Goal: Complete application form: Complete application form

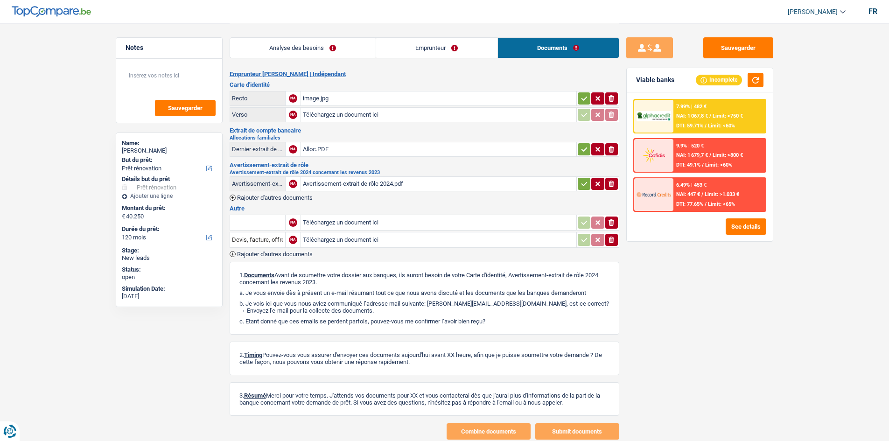
select select "renovation"
select select "120"
select select "renovation"
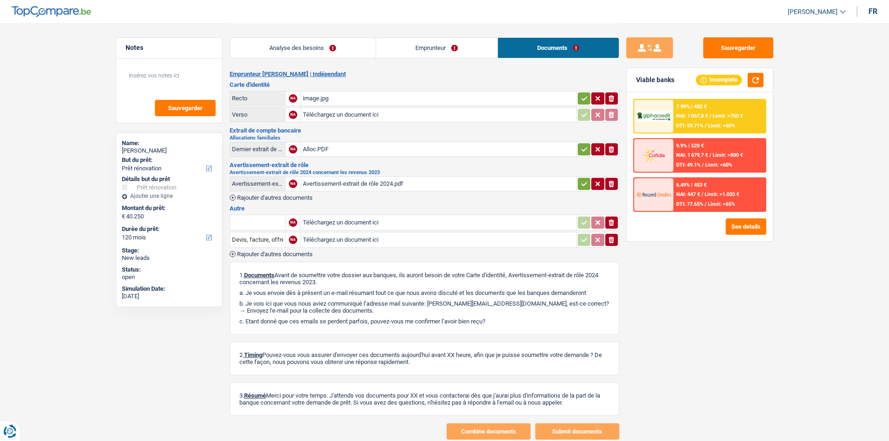
select select "120"
select select "independent"
select select "familyAllowances"
select select "netSalary"
select select "ownerWithMortgage"
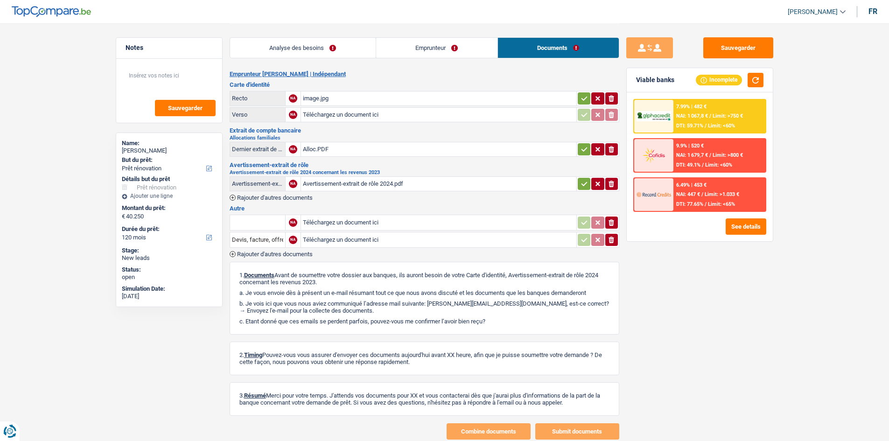
select select "mortgage"
select select "240"
select select "renovation"
select select "120"
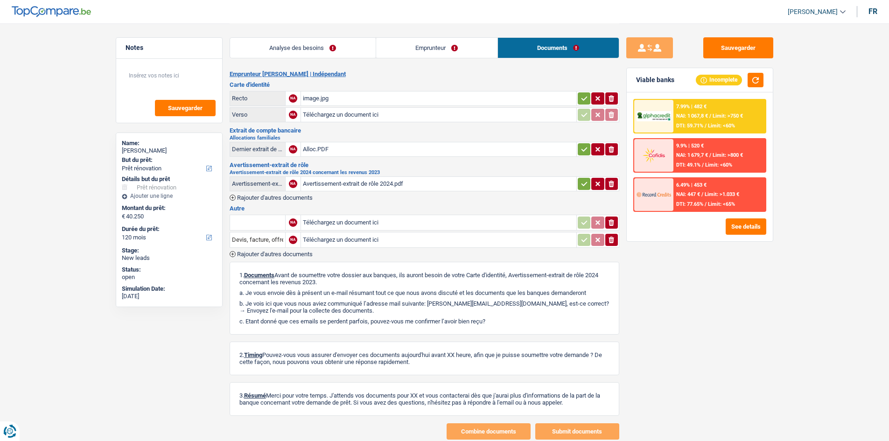
click at [317, 48] on link "Analyse des besoins" at bounding box center [303, 48] width 146 height 20
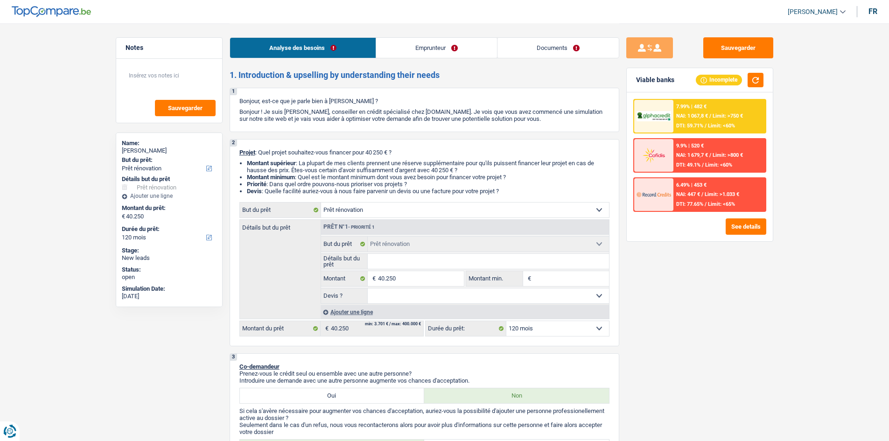
click at [739, 295] on div "Sauvegarder Viable banks Incomplete 7.99% | 482 € NAI: 1 067,8 € / Limit: >750 …" at bounding box center [699, 231] width 161 height 389
click at [468, 51] on link "Emprunteur" at bounding box center [436, 48] width 121 height 20
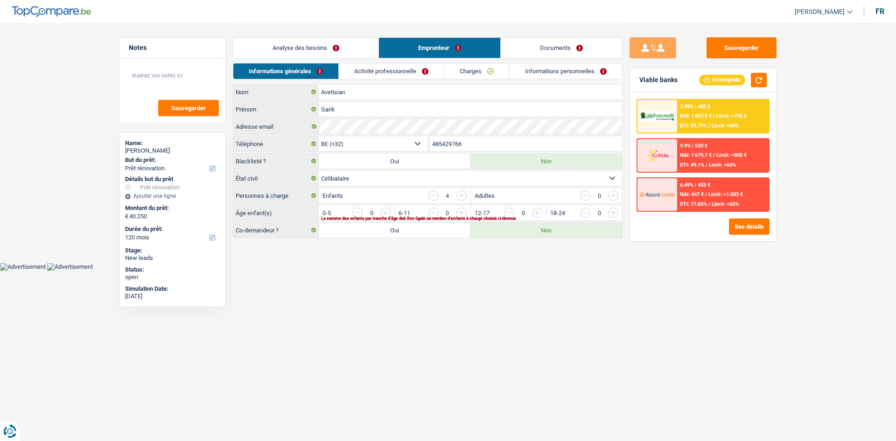
click at [563, 50] on link "Documents" at bounding box center [561, 48] width 121 height 20
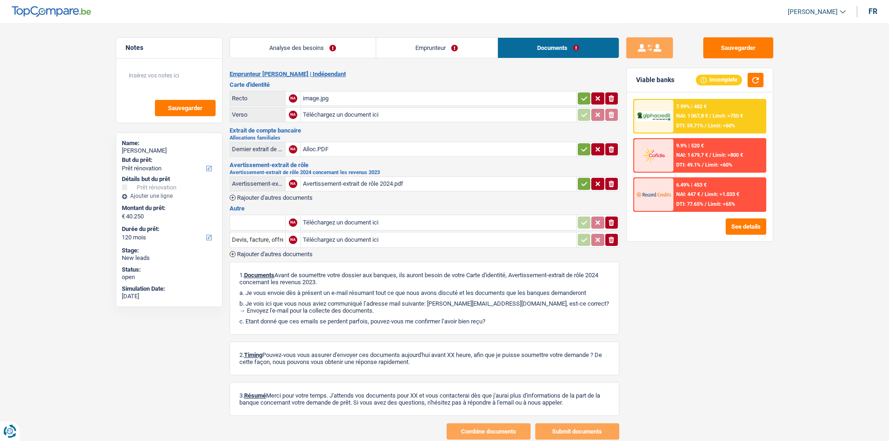
click at [383, 99] on div "image.jpg" at bounding box center [439, 98] width 272 height 14
click at [403, 146] on div "Alloc.PDF" at bounding box center [439, 149] width 272 height 14
click at [387, 183] on div "Avertissement-extrait de rôle 2024.pdf" at bounding box center [439, 184] width 272 height 14
click at [349, 50] on link "Analyse des besoins" at bounding box center [303, 48] width 146 height 20
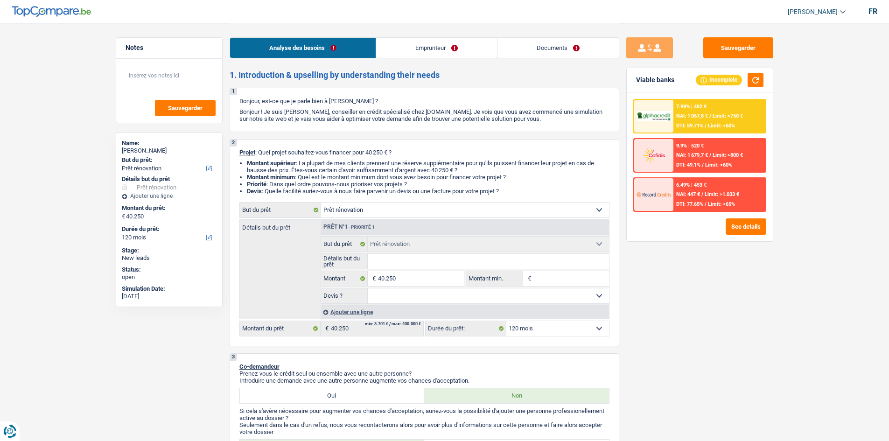
click at [429, 47] on link "Emprunteur" at bounding box center [436, 48] width 121 height 20
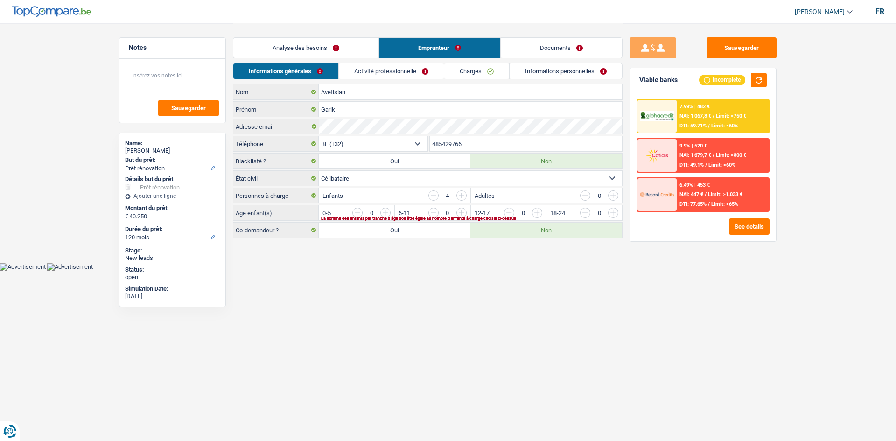
click at [467, 67] on link "Charges" at bounding box center [476, 70] width 65 height 15
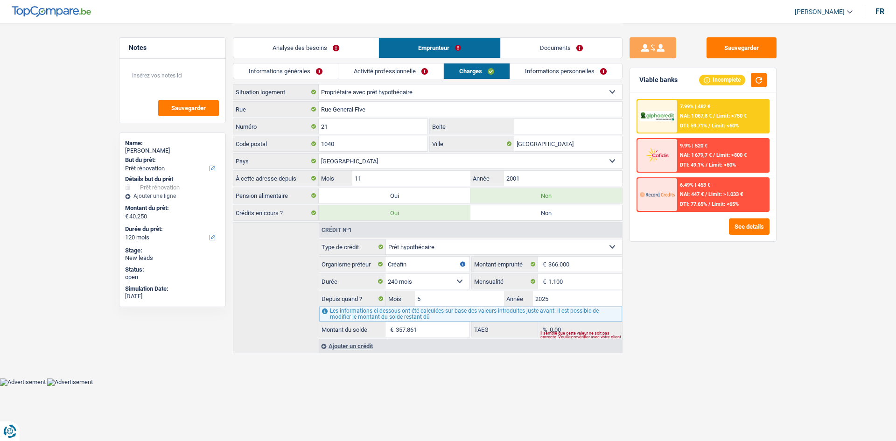
click at [335, 45] on link "Analyse des besoins" at bounding box center [305, 48] width 145 height 20
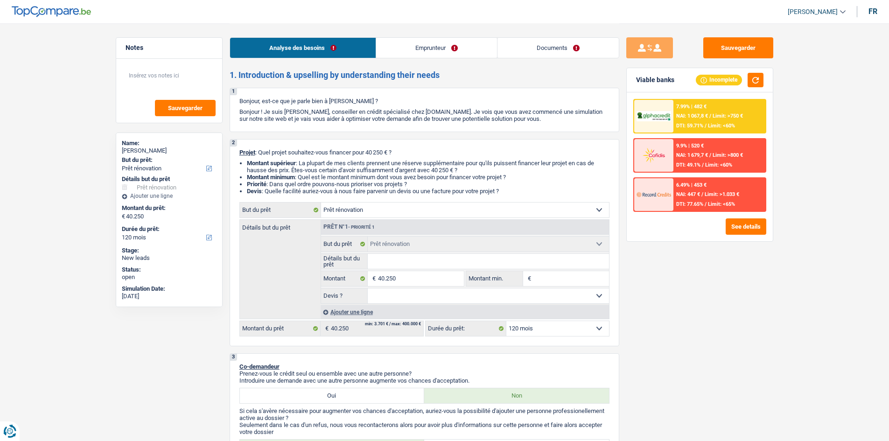
click at [766, 269] on div "Sauvegarder Viable banks Incomplete 7.99% | 482 € NAI: 1 067,8 € / Limit: >750 …" at bounding box center [699, 231] width 161 height 389
click at [436, 276] on input "40.250" at bounding box center [420, 278] width 85 height 15
type input "4"
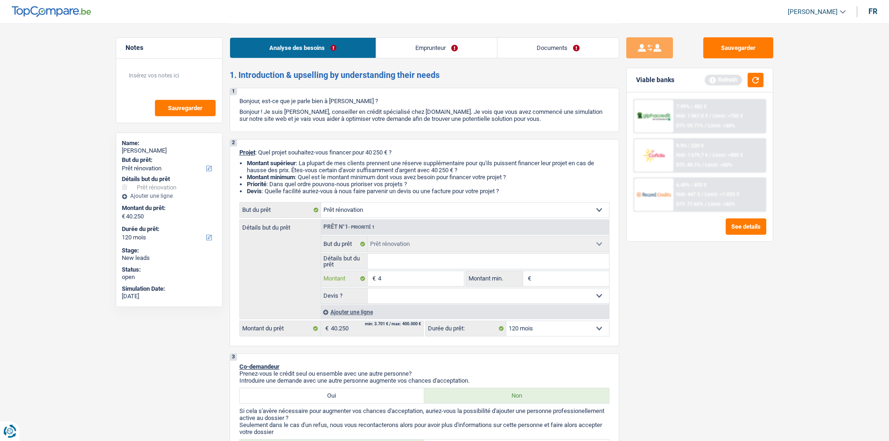
type input "40"
type input "400"
type input "4.000"
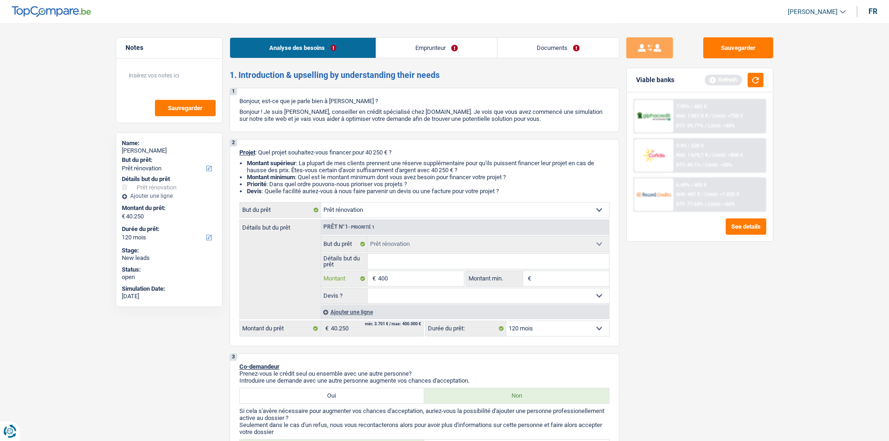
type input "4.000"
type input "40.000"
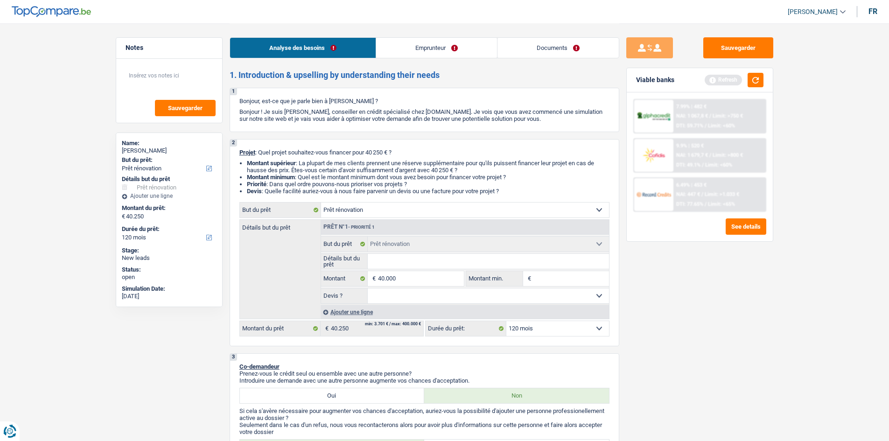
select select "144"
type input "40.000"
select select "144"
type input "40.000"
select select "144"
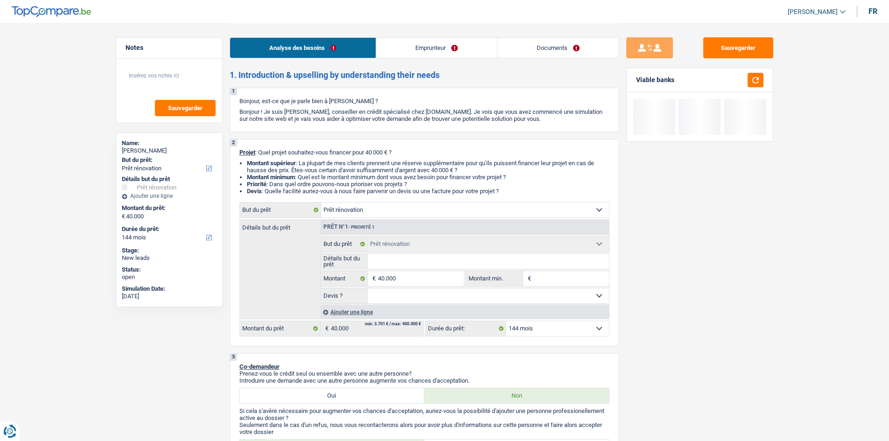
drag, startPoint x: 688, startPoint y: 313, endPoint x: 689, endPoint y: 306, distance: 7.1
click at [689, 310] on div "Sauvegarder Viable banks" at bounding box center [699, 231] width 161 height 389
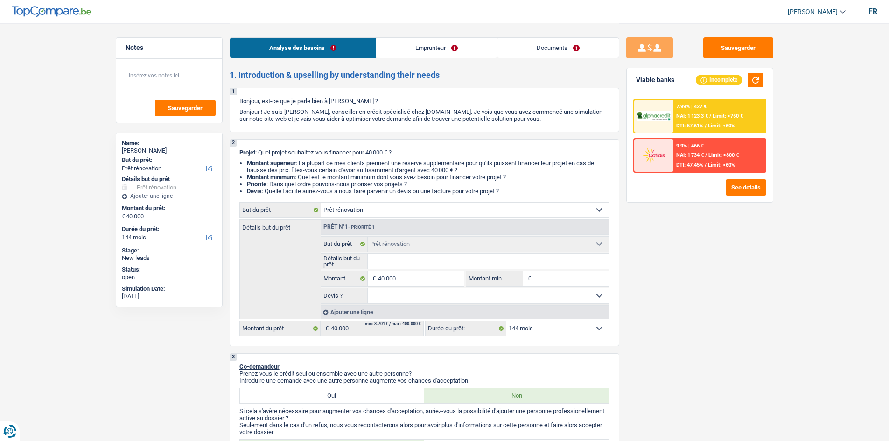
click at [572, 326] on select "12 mois 18 mois 24 mois 30 mois 36 mois 42 mois 48 mois 60 mois 72 mois 84 mois…" at bounding box center [558, 328] width 103 height 15
select select "120"
click at [507, 321] on select "12 mois 18 mois 24 mois 30 mois 36 mois 42 mois 48 mois 60 mois 72 mois 84 mois…" at bounding box center [558, 328] width 103 height 15
select select "120"
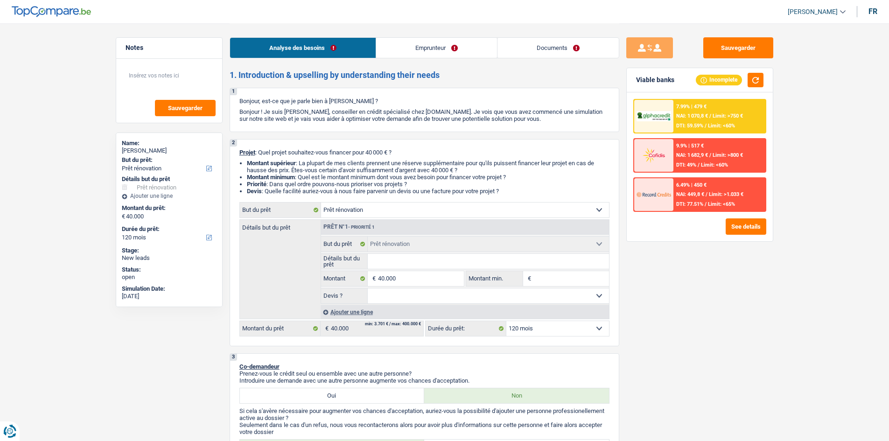
click at [675, 281] on div "Sauvegarder Viable banks Incomplete 7.99% | 479 € NAI: 1 070,8 € / Limit: >750 …" at bounding box center [699, 231] width 161 height 389
drag, startPoint x: 675, startPoint y: 281, endPoint x: 677, endPoint y: 310, distance: 29.5
click at [677, 310] on div "Sauvegarder Viable banks Incomplete 7.99% | 479 € NAI: 1 070,8 € / Limit: >750 …" at bounding box center [699, 231] width 161 height 389
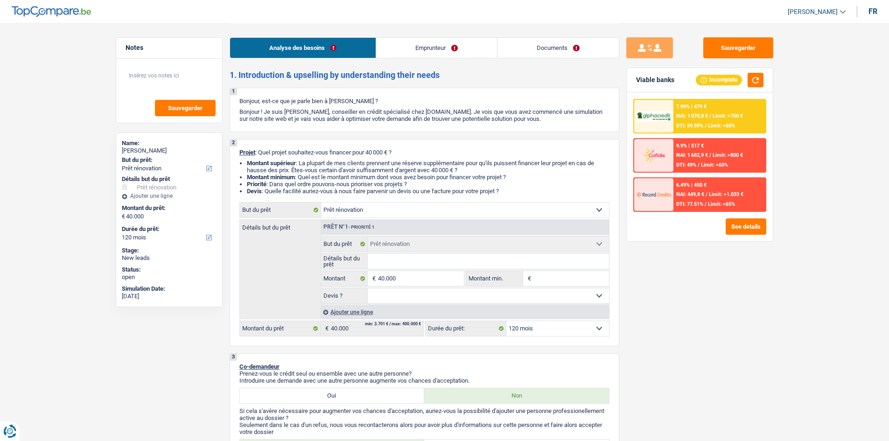
click at [438, 257] on input "Détails but du prêt" at bounding box center [488, 261] width 241 height 15
click at [760, 282] on div "Sauvegarder Viable banks Incomplete 7.99% | 479 € NAI: 1 070,8 € / Limit: >750 …" at bounding box center [699, 231] width 161 height 389
click at [579, 276] on input "Montant min." at bounding box center [572, 278] width 76 height 15
type input "1"
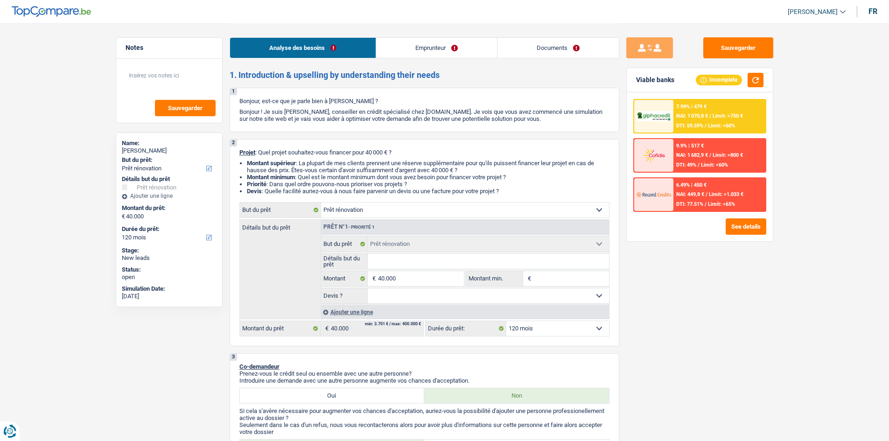
type input "1"
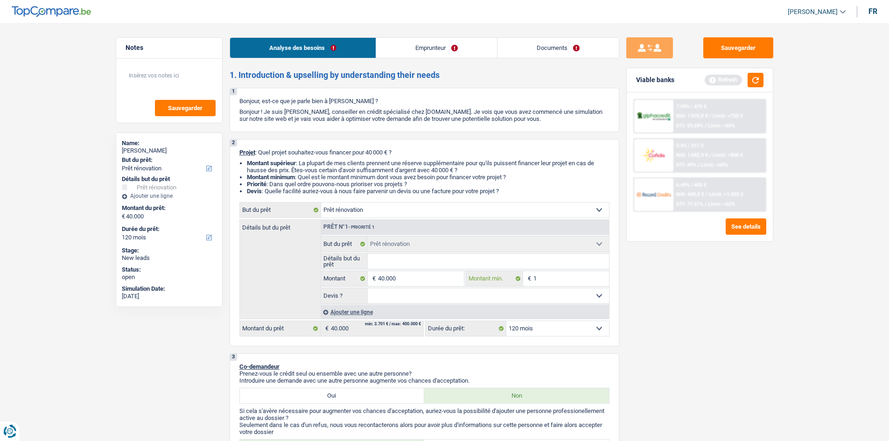
type input "15"
type input "150"
type input "1.500"
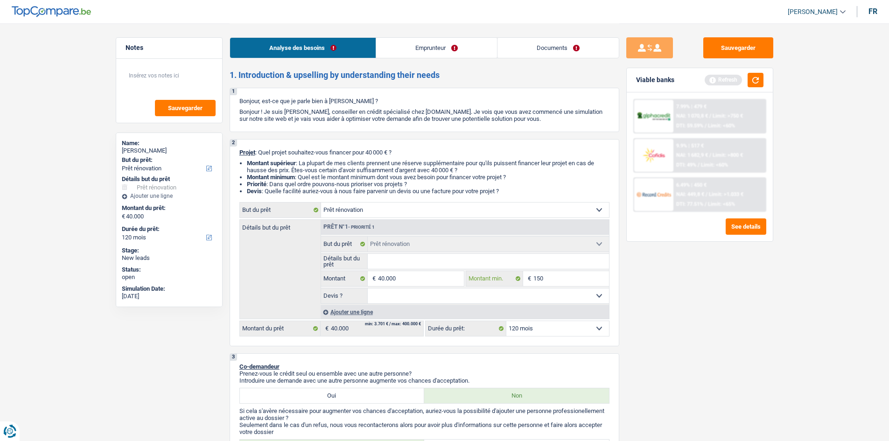
type input "1.500"
type input "15.001"
click at [697, 288] on div "Sauvegarder Viable banks Refresh 7.99% | 479 € NAI: 1 070,8 € / Limit: >750 € D…" at bounding box center [699, 231] width 161 height 389
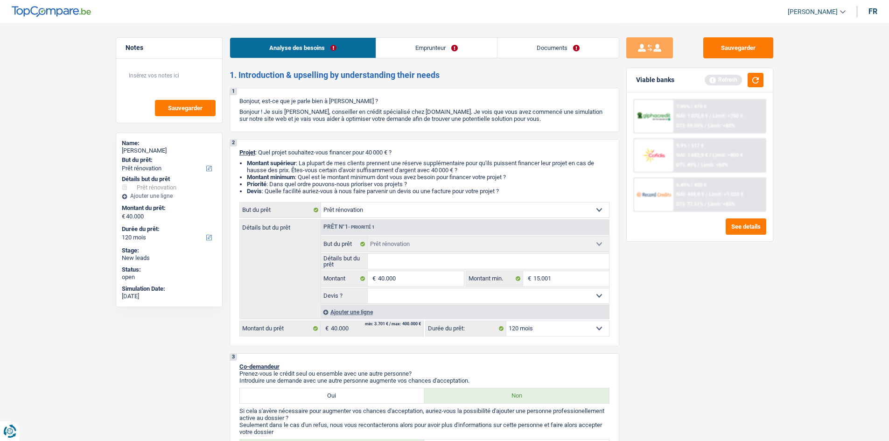
click at [525, 261] on input "Détails but du prêt" at bounding box center [488, 261] width 241 height 15
type input "D"
type input "De"
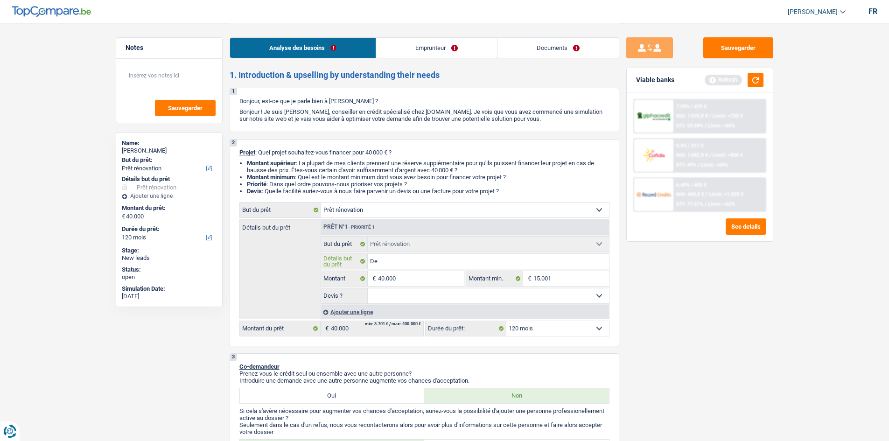
type input "Dev"
type input "Devi"
type input "Devis"
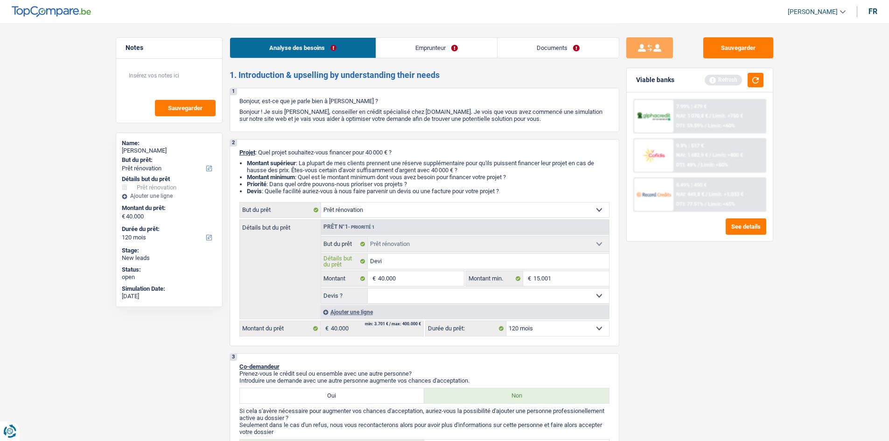
type input "Devis"
click at [770, 302] on div "Sauvegarder Viable banks Refresh 7.99% | 479 € NAI: 1 070,8 € / Limit: >750 € D…" at bounding box center [699, 231] width 161 height 389
click at [489, 293] on select "Oui Non Non répondu Sélectionner une option" at bounding box center [488, 295] width 241 height 15
select select "yes"
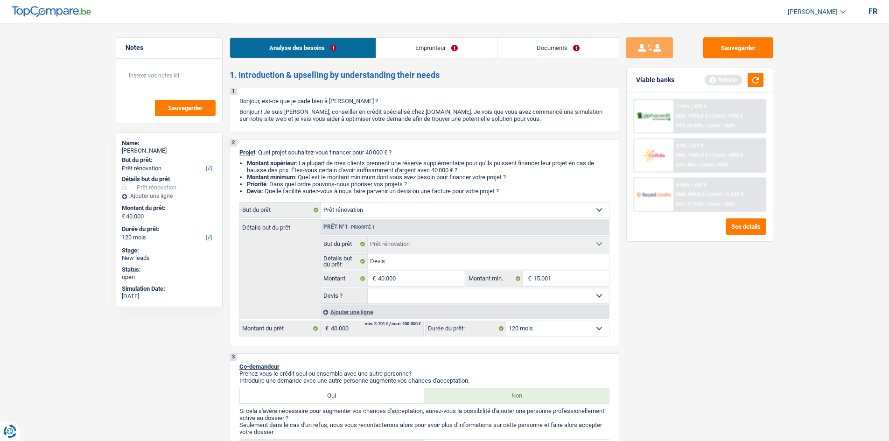
click at [368, 288] on select "Oui Non Non répondu Sélectionner une option" at bounding box center [488, 295] width 241 height 15
select select "yes"
click at [712, 310] on div "Sauvegarder Viable banks Refresh 7.99% | 479 € NAI: 1 070,8 € / Limit: >750 € D…" at bounding box center [699, 231] width 161 height 389
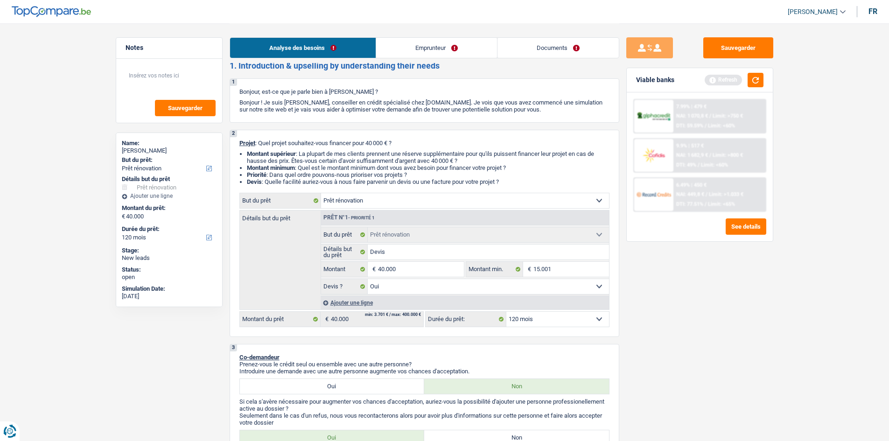
scroll to position [233, 0]
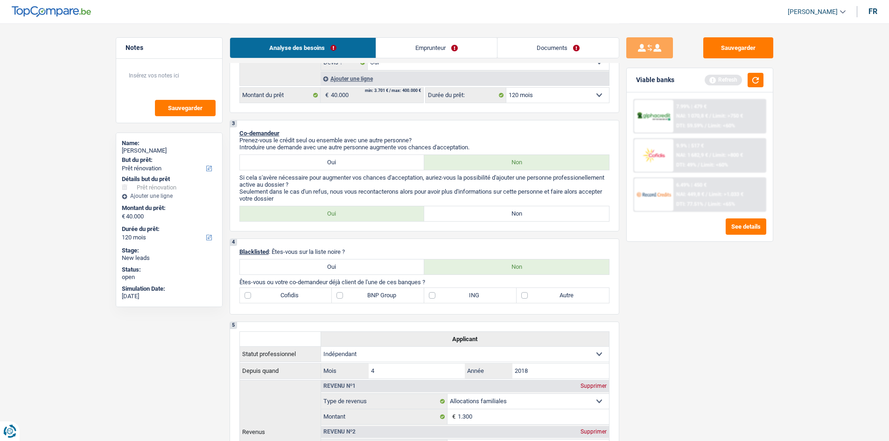
click at [520, 210] on label "Non" at bounding box center [516, 213] width 185 height 15
click at [520, 210] on input "Non" at bounding box center [516, 213] width 185 height 15
radio input "true"
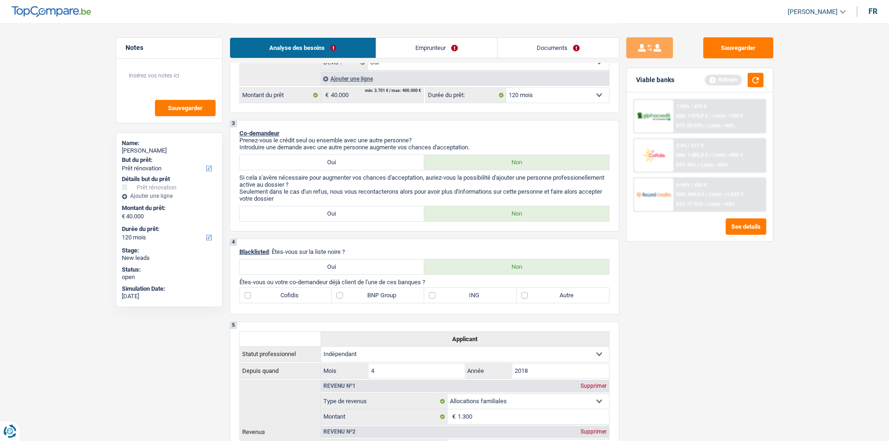
click at [732, 303] on div "Sauvegarder Viable banks Refresh 7.99% | 479 € NAI: 1 070,8 € / Limit: >750 € D…" at bounding box center [699, 231] width 161 height 389
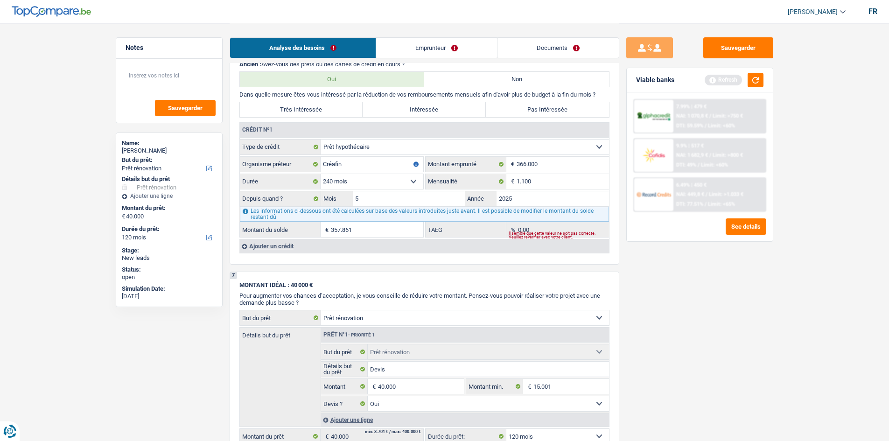
scroll to position [327, 0]
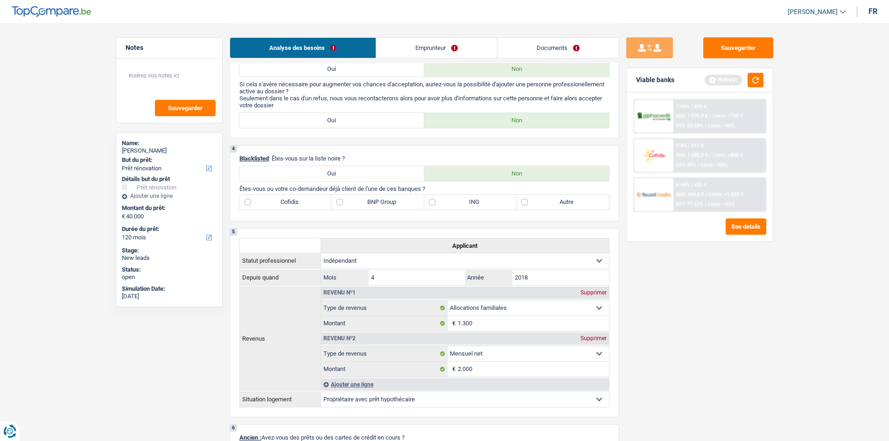
click at [813, 286] on main "Notes Sauvegarder Name: Garik Avetisian But du prêt: Confort maison: meubles, t…" at bounding box center [444, 401] width 889 height 1457
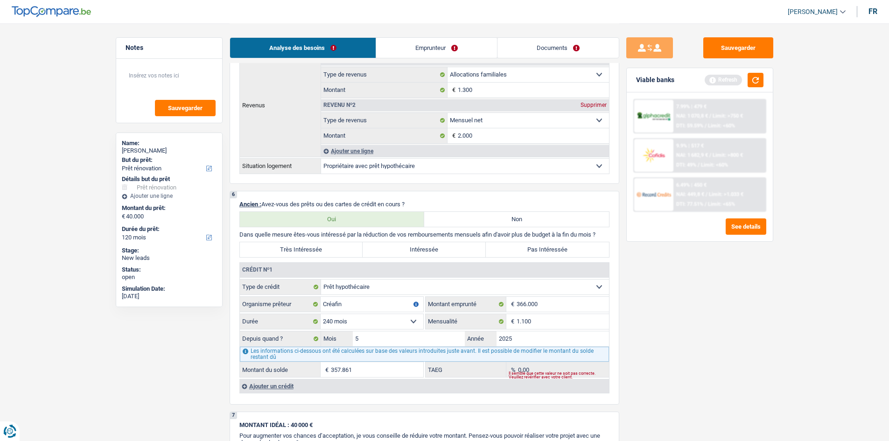
click at [794, 283] on main "Notes Sauvegarder Name: Garik Avetisian But du prêt: Confort maison: meubles, t…" at bounding box center [444, 168] width 889 height 1457
click at [512, 250] on label "Pas Intéressée" at bounding box center [547, 249] width 123 height 15
click at [512, 250] on input "Pas Intéressée" at bounding box center [547, 249] width 123 height 15
radio input "true"
click at [763, 292] on div "Sauvegarder Viable banks Refresh 7.99% | 479 € NAI: 1 070,8 € / Limit: >750 € D…" at bounding box center [699, 231] width 161 height 389
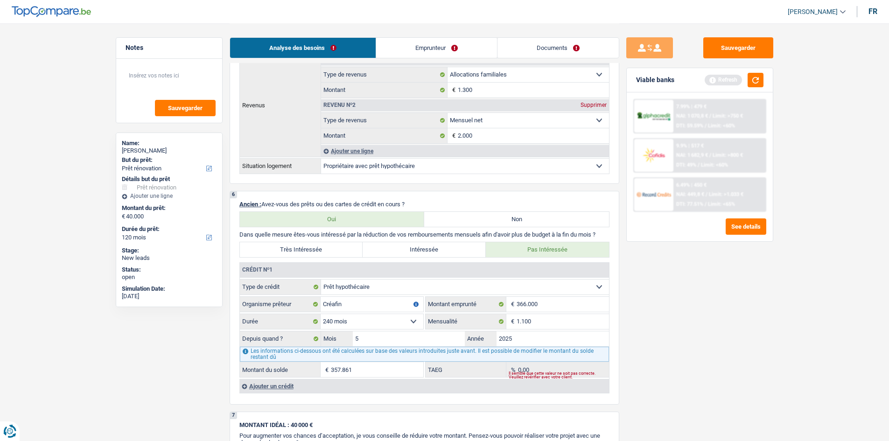
click at [749, 290] on div "Sauvegarder Viable banks Refresh 7.99% | 479 € NAI: 1 070,8 € / Limit: >750 € D…" at bounding box center [699, 231] width 161 height 389
click at [755, 77] on button "button" at bounding box center [756, 80] width 16 height 14
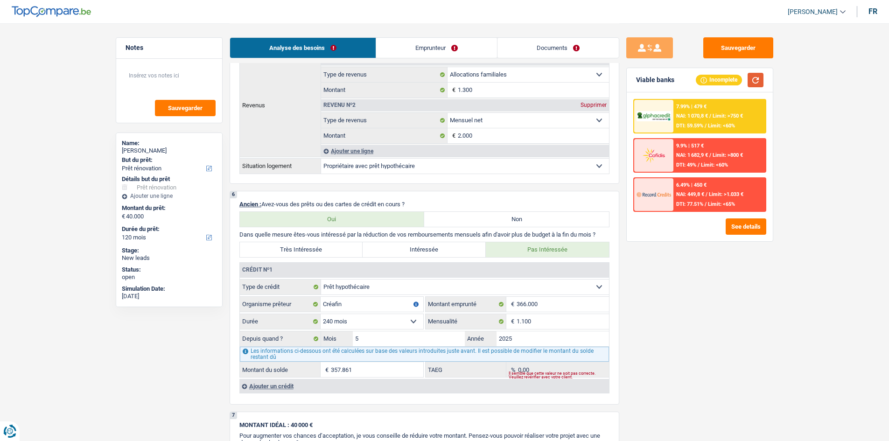
scroll to position [327, 0]
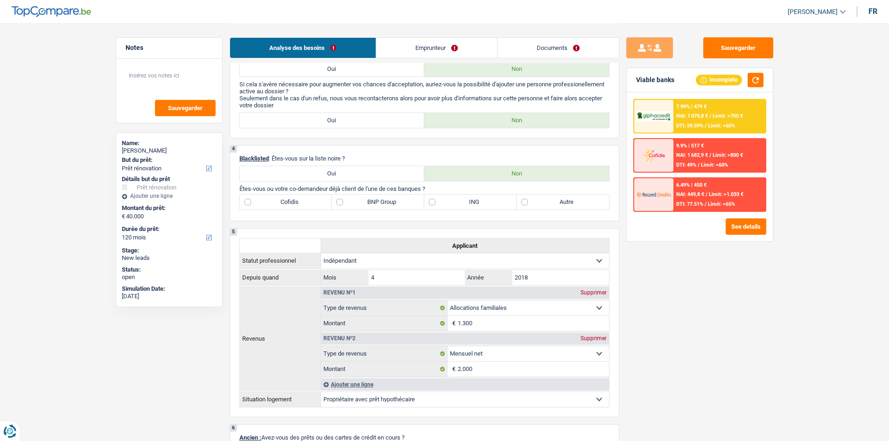
click at [464, 204] on label "ING" at bounding box center [470, 202] width 92 height 15
click at [464, 204] on input "ING" at bounding box center [470, 202] width 92 height 15
checkbox input "true"
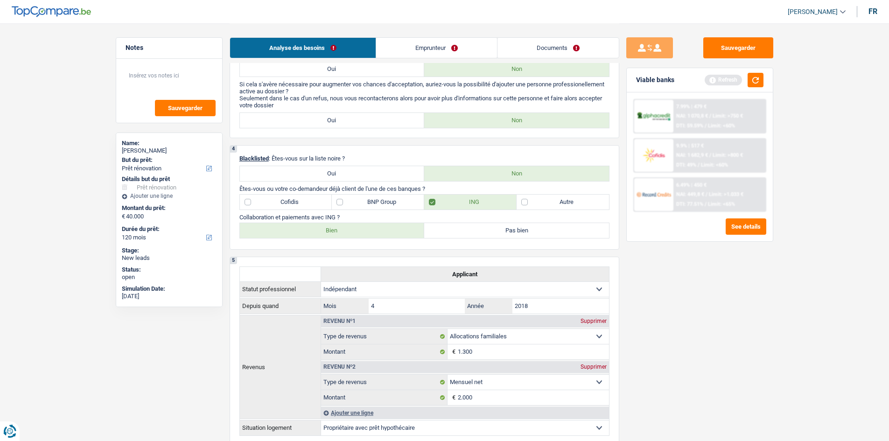
click at [407, 232] on label "Bien" at bounding box center [332, 230] width 185 height 15
click at [407, 232] on input "Bien" at bounding box center [332, 230] width 185 height 15
radio input "true"
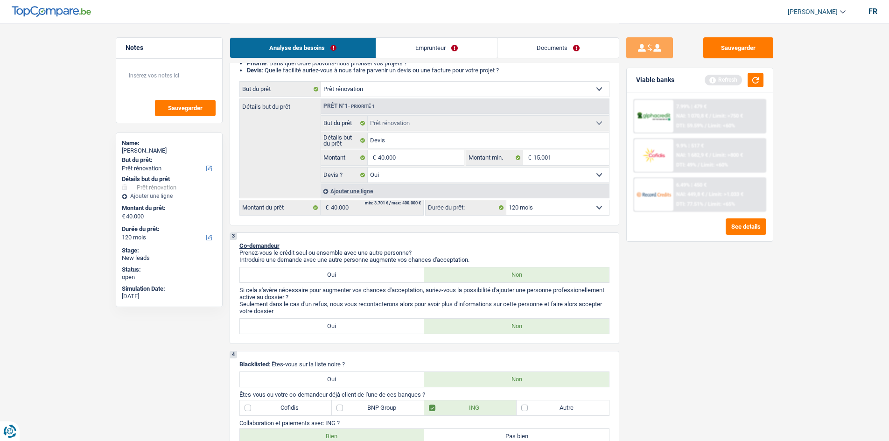
scroll to position [0, 0]
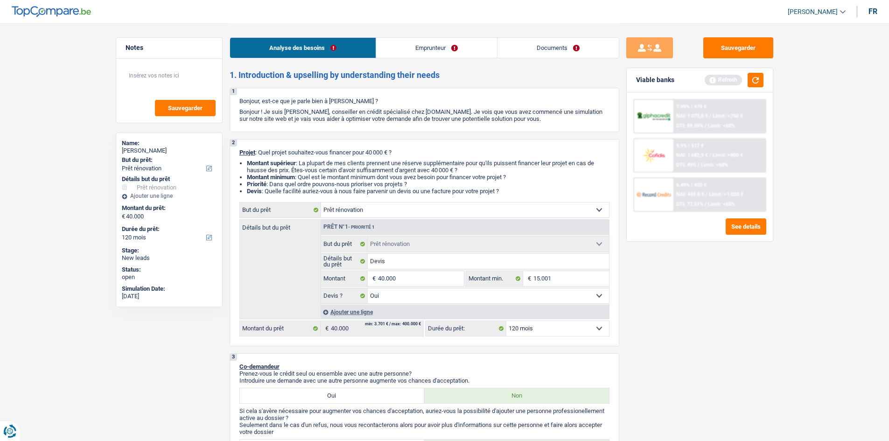
click at [411, 54] on link "Emprunteur" at bounding box center [436, 48] width 121 height 20
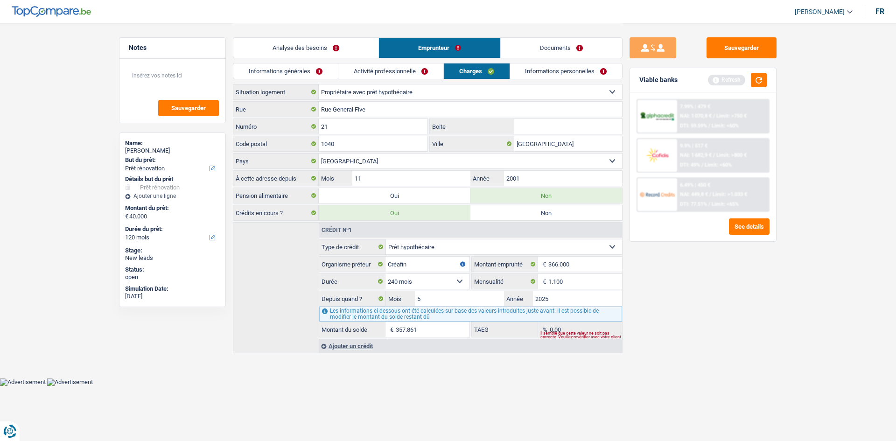
click at [387, 67] on link "Activité professionnelle" at bounding box center [390, 70] width 105 height 15
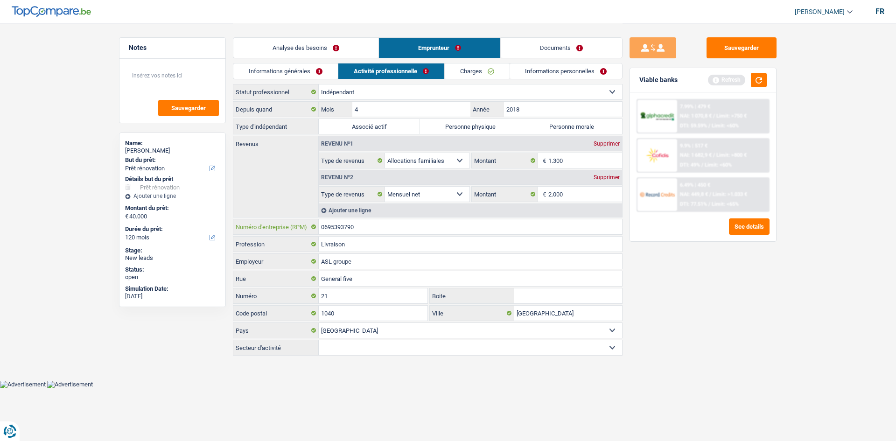
click at [389, 231] on input "0695393790" at bounding box center [470, 226] width 303 height 15
click at [324, 48] on link "Analyse des besoins" at bounding box center [305, 48] width 145 height 20
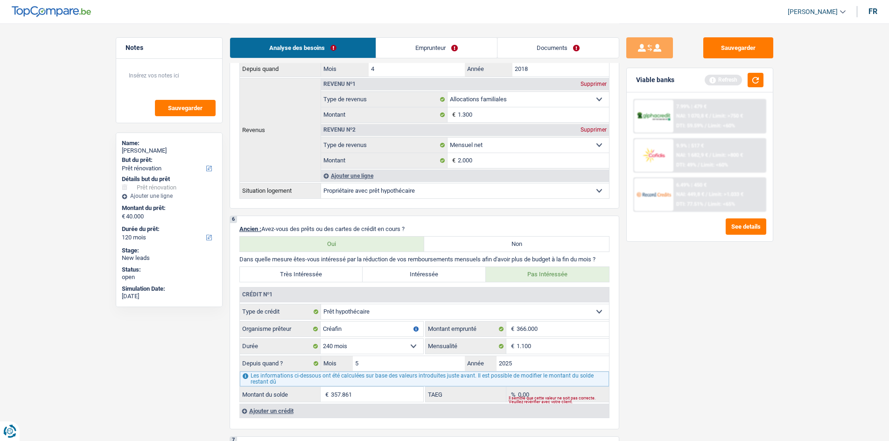
scroll to position [420, 0]
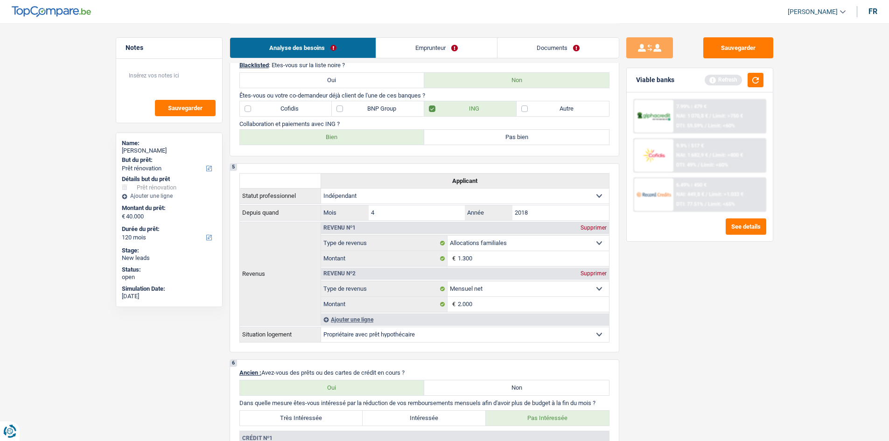
click at [366, 107] on label "BNP Group" at bounding box center [378, 108] width 92 height 15
click at [366, 107] on input "BNP Group" at bounding box center [378, 108] width 92 height 15
checkbox input "true"
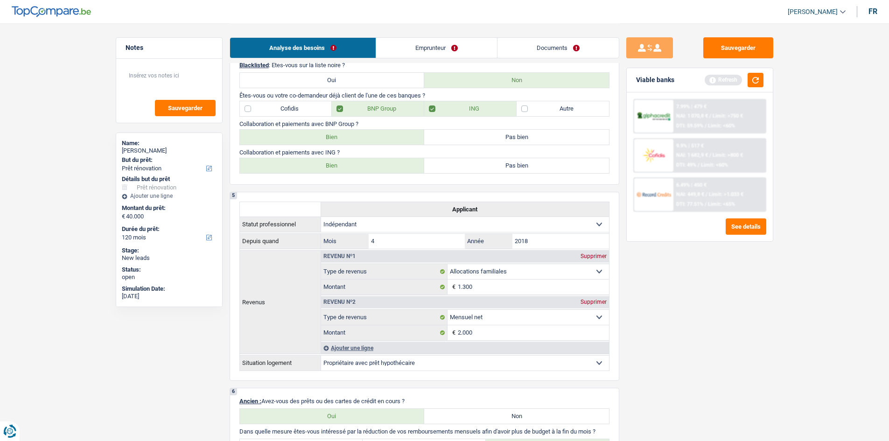
click at [360, 136] on label "Bien" at bounding box center [332, 137] width 185 height 15
click at [360, 136] on input "Bien" at bounding box center [332, 137] width 185 height 15
radio input "true"
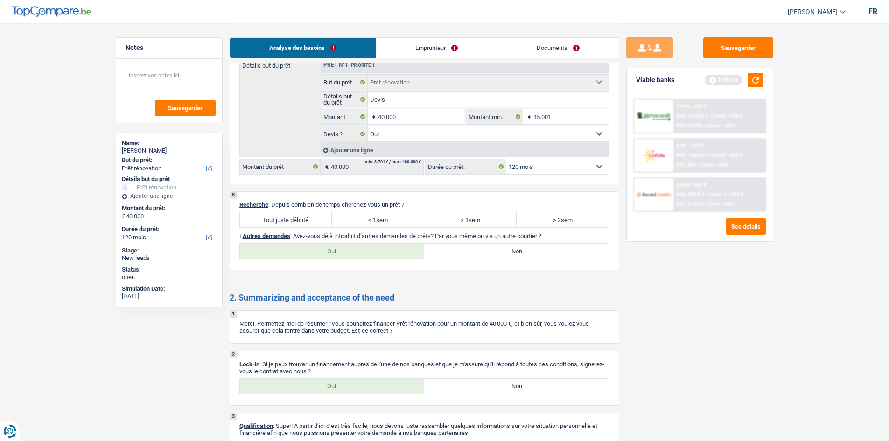
scroll to position [840, 0]
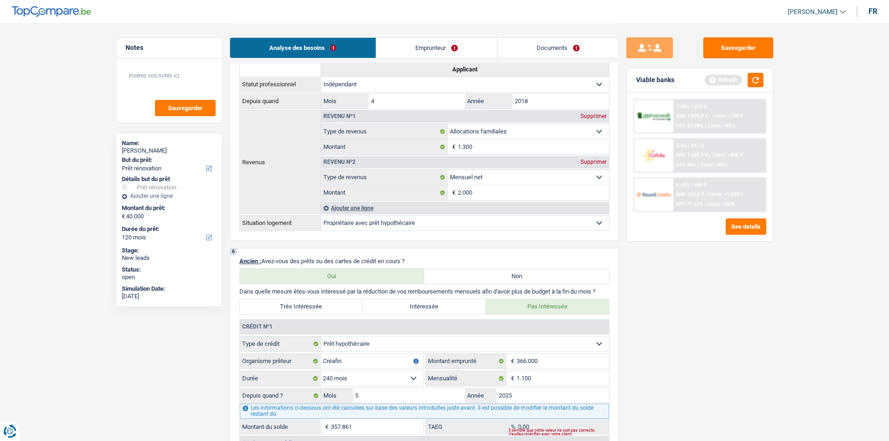
scroll to position [934, 0]
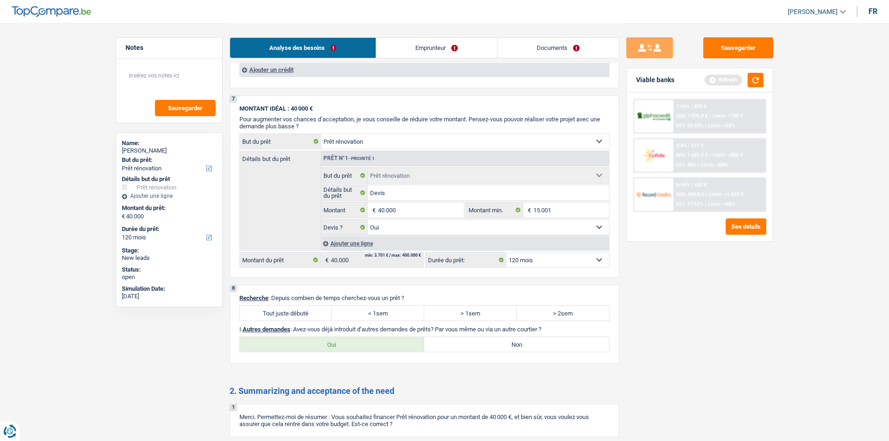
click at [321, 315] on label "Tout juste débuté" at bounding box center [286, 313] width 92 height 15
click at [321, 315] on input "Tout juste débuté" at bounding box center [286, 313] width 92 height 15
radio input "true"
click at [583, 345] on label "Non" at bounding box center [516, 344] width 185 height 15
click at [583, 345] on input "Non" at bounding box center [516, 344] width 185 height 15
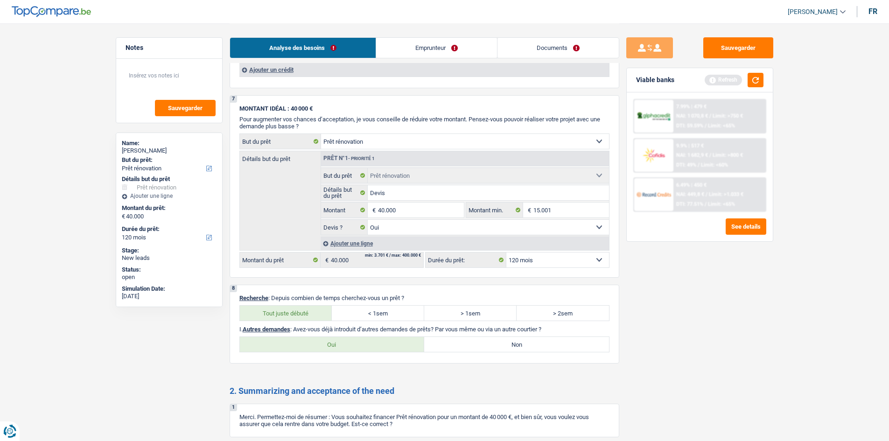
radio input "true"
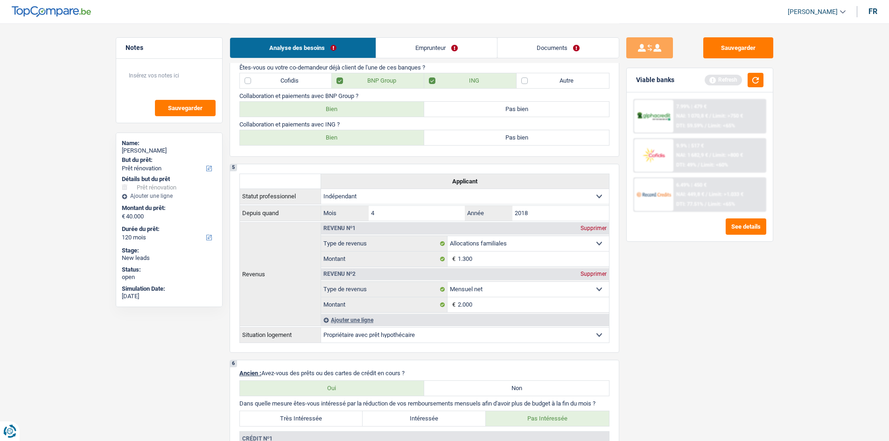
scroll to position [0, 0]
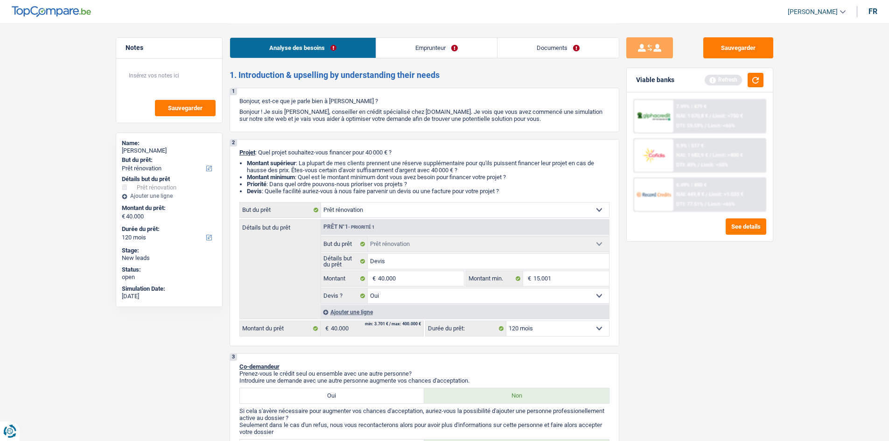
click at [419, 59] on div "Analyse des besoins Emprunteur Documents" at bounding box center [425, 43] width 390 height 40
click at [416, 52] on link "Emprunteur" at bounding box center [436, 48] width 121 height 20
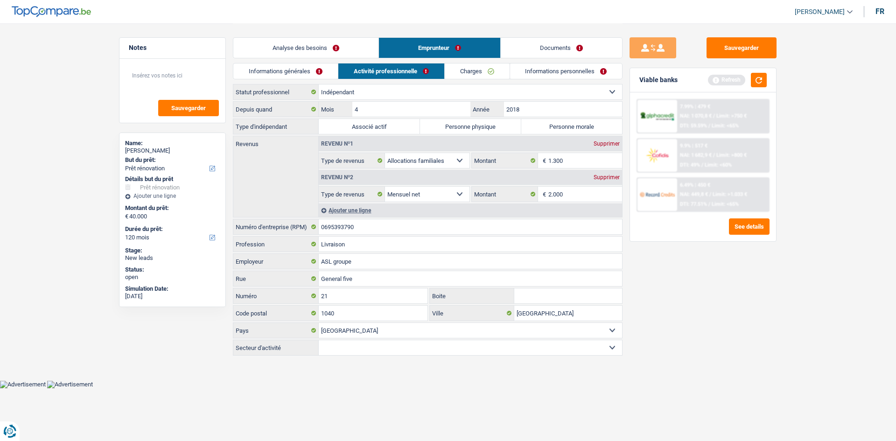
click at [321, 66] on link "Informations générales" at bounding box center [285, 70] width 105 height 15
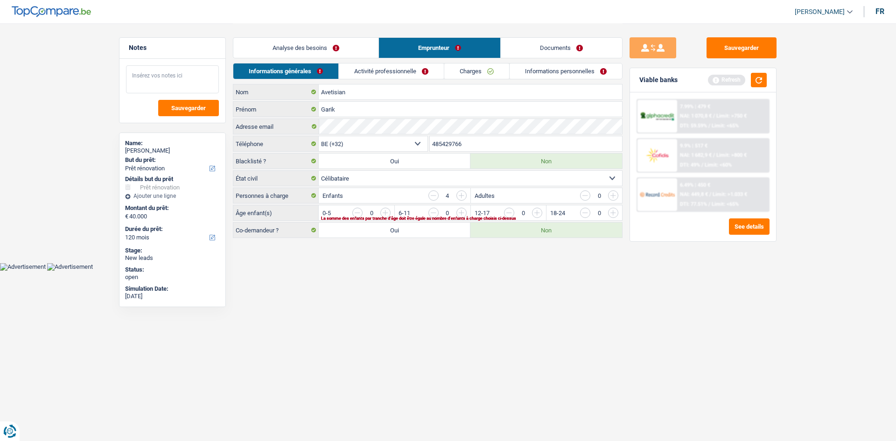
click at [179, 84] on textarea at bounding box center [172, 79] width 93 height 28
type textarea "Age enfant : 11 ans 9 ans 3 ans 1 ans"
click at [467, 210] on input "button" at bounding box center [651, 215] width 389 height 15
click at [463, 212] on input "button" at bounding box center [651, 215] width 389 height 15
click at [387, 210] on input "button" at bounding box center [574, 215] width 389 height 15
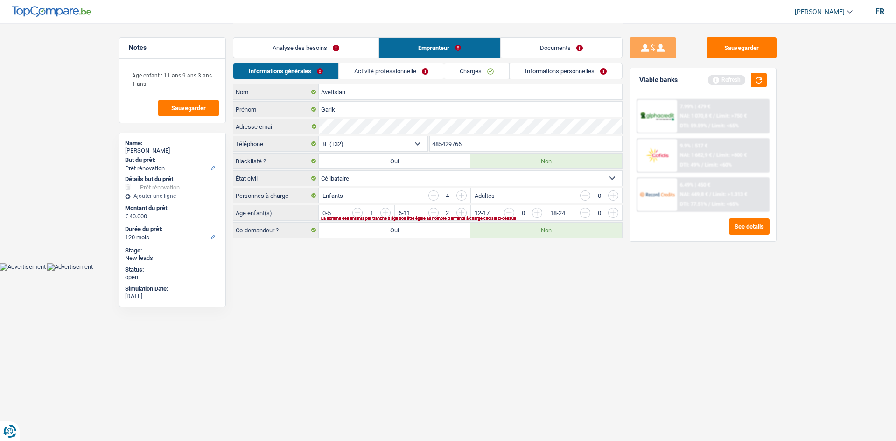
click at [387, 210] on input "button" at bounding box center [574, 215] width 389 height 15
click at [514, 271] on html "Vous avez le contrôle de vos données Nous utilisons des cookies, tout comme nos…" at bounding box center [448, 135] width 896 height 271
click at [390, 67] on link "Activité professionnelle" at bounding box center [391, 70] width 105 height 15
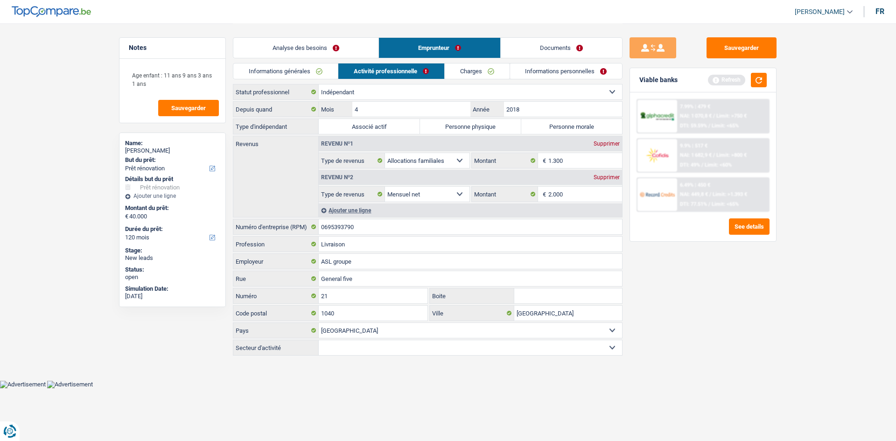
click at [564, 126] on label "Personne morale" at bounding box center [571, 126] width 101 height 15
click at [564, 126] on input "Personne morale" at bounding box center [571, 126] width 101 height 15
radio input "true"
click at [707, 300] on div "Sauvegarder Viable banks Refresh 7.99% | 479 € NAI: 1 070,8 € / Limit: >750 € D…" at bounding box center [703, 231] width 161 height 389
click at [441, 356] on div "Ouvrier Employé privé Employé public Invalide Indépendant Pensionné Chômeur Mut…" at bounding box center [428, 220] width 390 height 273
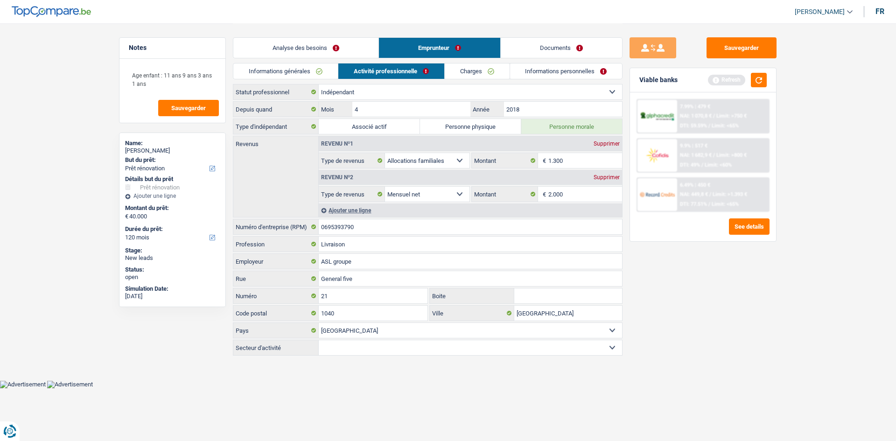
click at [440, 345] on select "Agriculture/Pêche Industrie Horeca Courier/Fitness/Taxi Construction Banques/As…" at bounding box center [470, 347] width 303 height 15
click at [678, 295] on div "Sauvegarder Viable banks Refresh 7.99% | 479 € NAI: 1 070,8 € / Limit: >750 € D…" at bounding box center [703, 231] width 161 height 389
click at [443, 347] on select "Agriculture/Pêche Industrie Horeca Courier/Fitness/Taxi Construction Banques/As…" at bounding box center [470, 347] width 303 height 15
select select "courierFitnessTaxi"
click at [319, 340] on select "Agriculture/Pêche Industrie Horeca Courier/Fitness/Taxi Construction Banques/As…" at bounding box center [470, 347] width 303 height 15
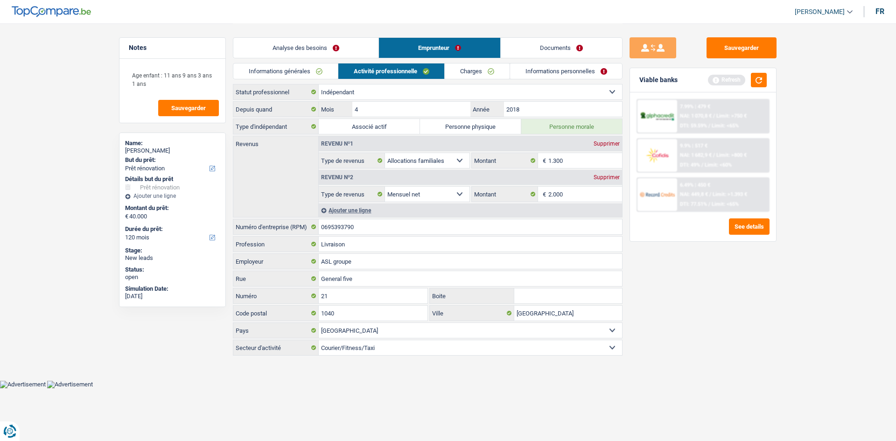
click at [685, 275] on div "Sauvegarder Viable banks Refresh 7.99% | 479 € NAI: 1 070,8 € / Limit: >750 € D…" at bounding box center [703, 231] width 161 height 389
click at [786, 300] on main "Notes Age enfant : 11 ans 9 ans 3 ans 1 ans Sauvegarder Name: Garik Avetisian B…" at bounding box center [448, 190] width 896 height 380
click at [762, 288] on div "Sauvegarder Viable banks Refresh 7.99% | 479 € NAI: 1 070,8 € / Limit: >750 € D…" at bounding box center [703, 231] width 161 height 389
click at [549, 50] on link "Documents" at bounding box center [561, 48] width 121 height 20
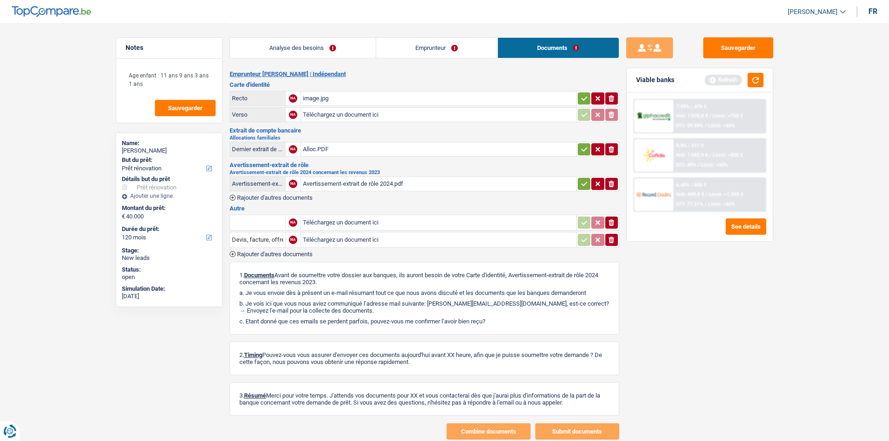
click at [353, 148] on div "Alloc.PDF" at bounding box center [439, 149] width 272 height 14
click at [704, 301] on div "Sauvegarder Viable banks Refresh 7.99% | 479 € NAI: 1 070,8 € / Limit: >750 € D…" at bounding box center [699, 231] width 161 height 389
click at [418, 49] on link "Emprunteur" at bounding box center [436, 48] width 121 height 20
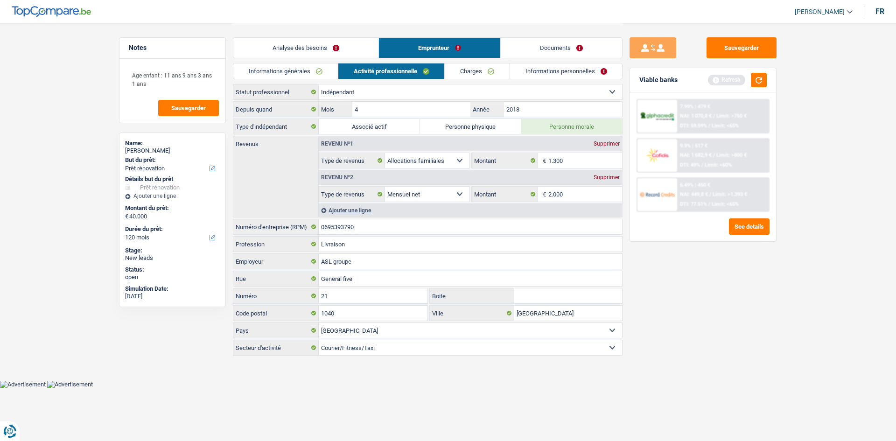
click at [468, 72] on link "Charges" at bounding box center [477, 70] width 65 height 15
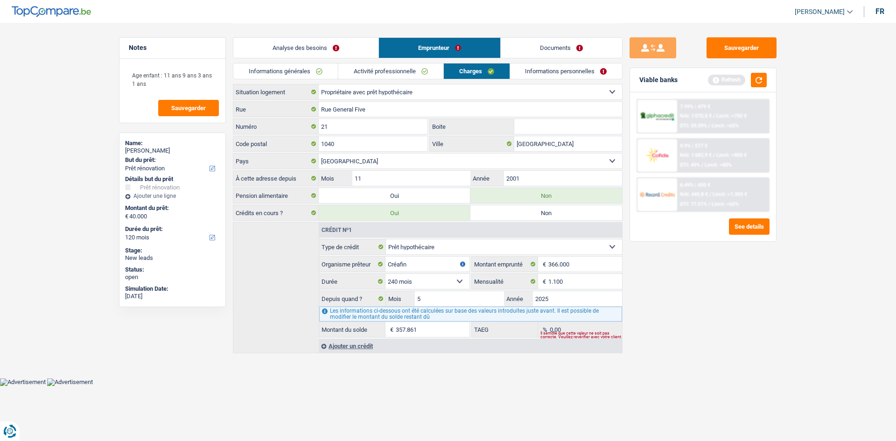
click at [550, 67] on link "Informations personnelles" at bounding box center [566, 70] width 113 height 15
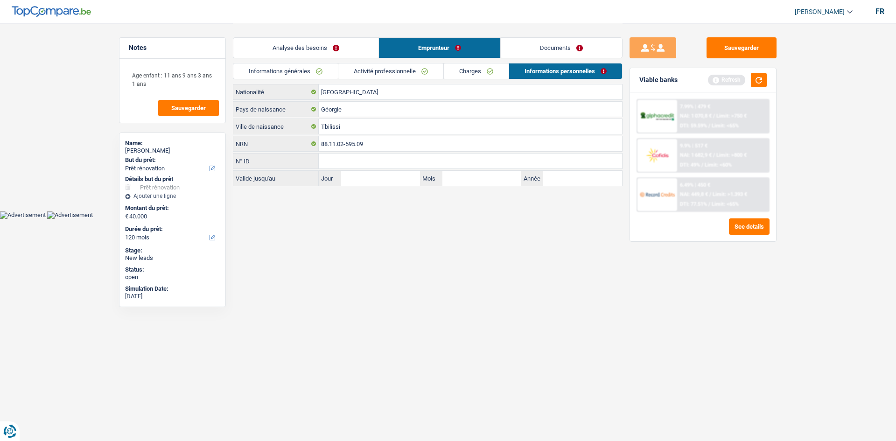
click at [676, 286] on div "Sauvegarder Viable banks Refresh 7.99% | 479 € NAI: 1 070,8 € / Limit: >750 € D…" at bounding box center [703, 231] width 161 height 389
click at [300, 51] on link "Analyse des besoins" at bounding box center [305, 48] width 145 height 20
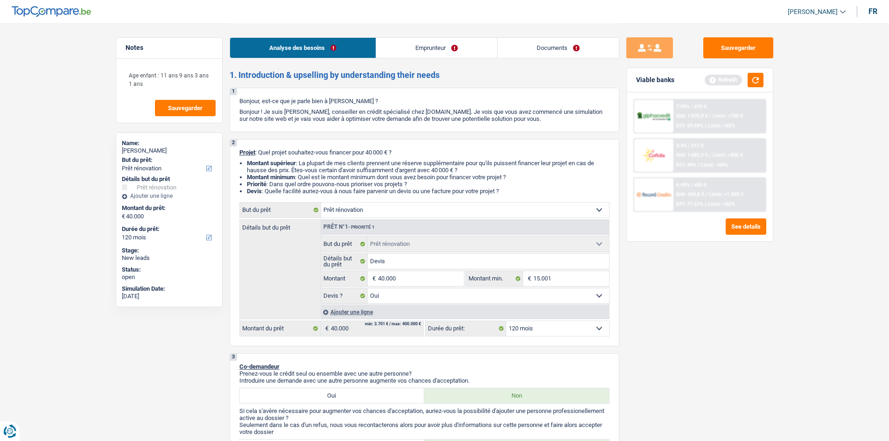
click at [718, 325] on div "Sauvegarder Viable banks Refresh 7.99% | 479 € NAI: 1 070,8 € / Limit: >750 € D…" at bounding box center [699, 231] width 161 height 389
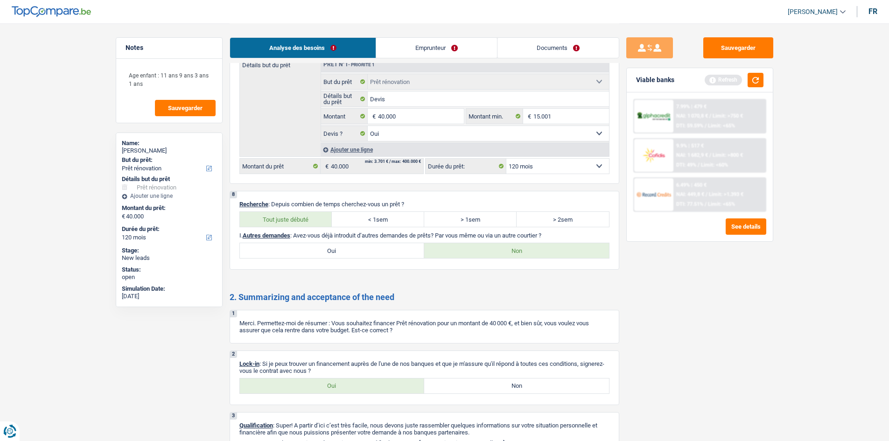
scroll to position [1080, 0]
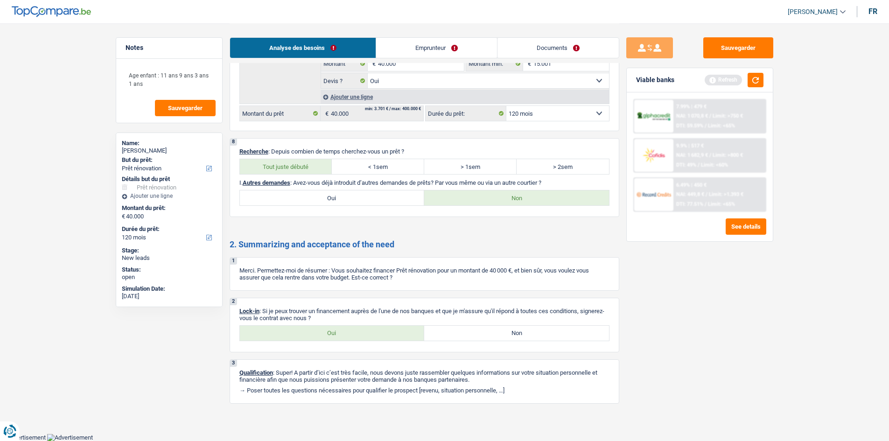
click at [378, 327] on label "Oui" at bounding box center [332, 333] width 185 height 15
click at [378, 327] on input "Oui" at bounding box center [332, 333] width 185 height 15
radio input "true"
click at [755, 80] on button "button" at bounding box center [756, 80] width 16 height 14
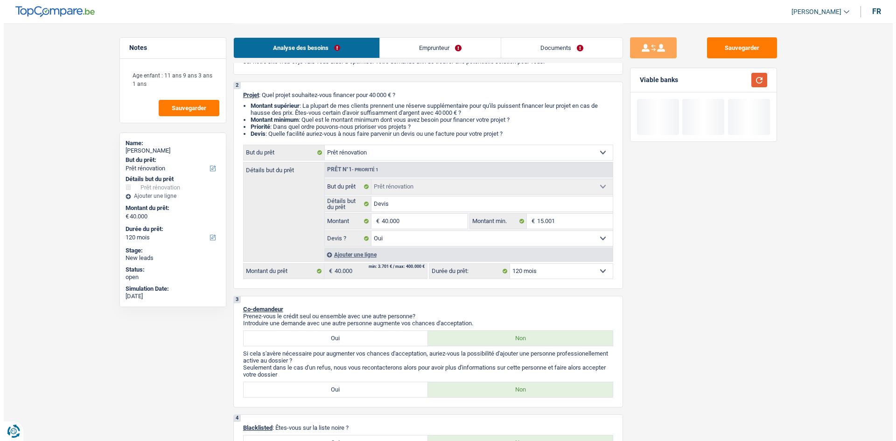
scroll to position [0, 0]
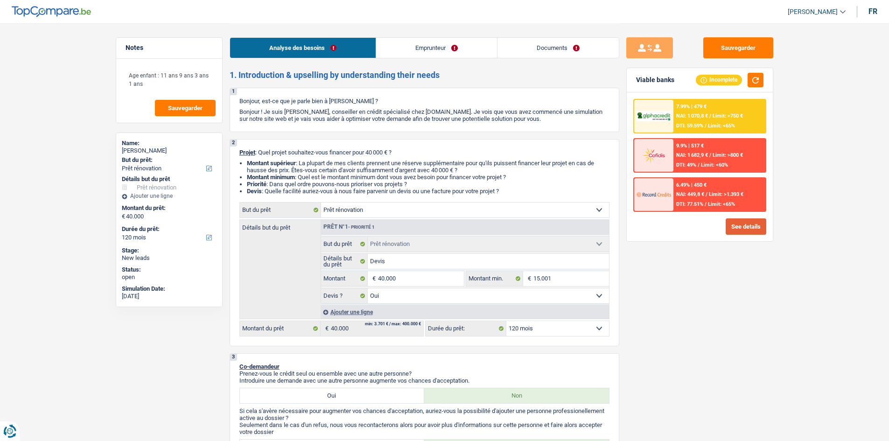
click at [754, 233] on button "See details" at bounding box center [746, 226] width 41 height 16
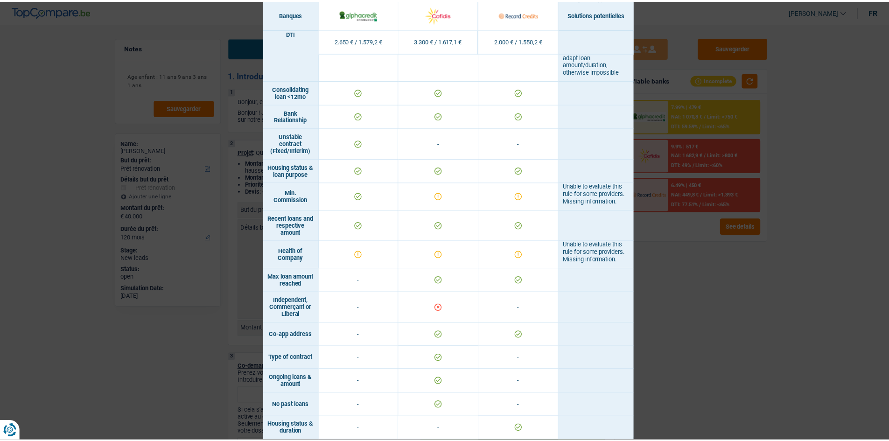
scroll to position [552, 0]
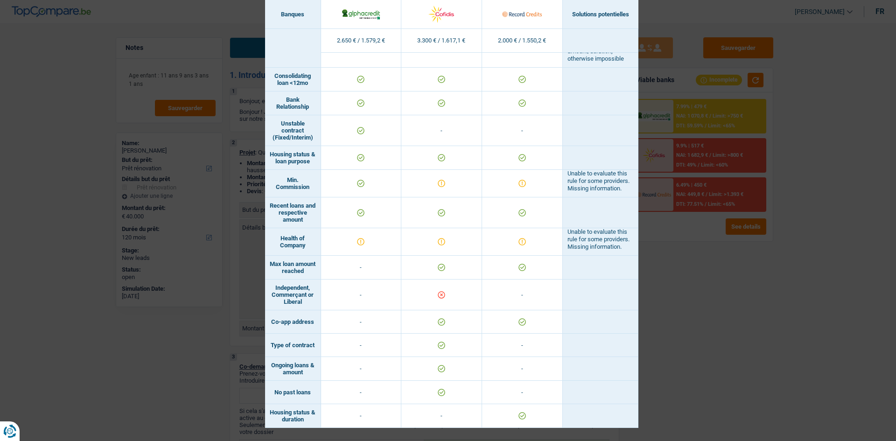
click at [753, 299] on div "Banks conditions × Banques Solutions potentielles Revenus / Charges 2.650 € / 1…" at bounding box center [448, 220] width 896 height 441
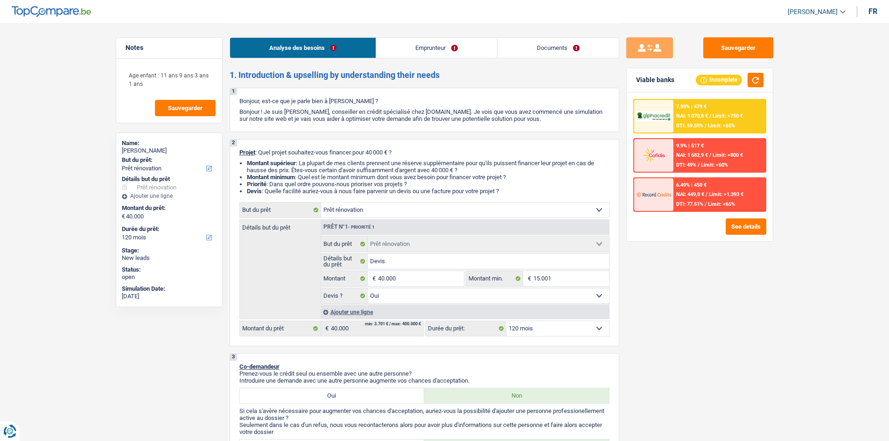
click at [724, 105] on div "7.99% | 479 € NAI: 1 070,8 € / Limit: >750 € DTI: 59.59% / Limit: <65%" at bounding box center [720, 116] width 92 height 33
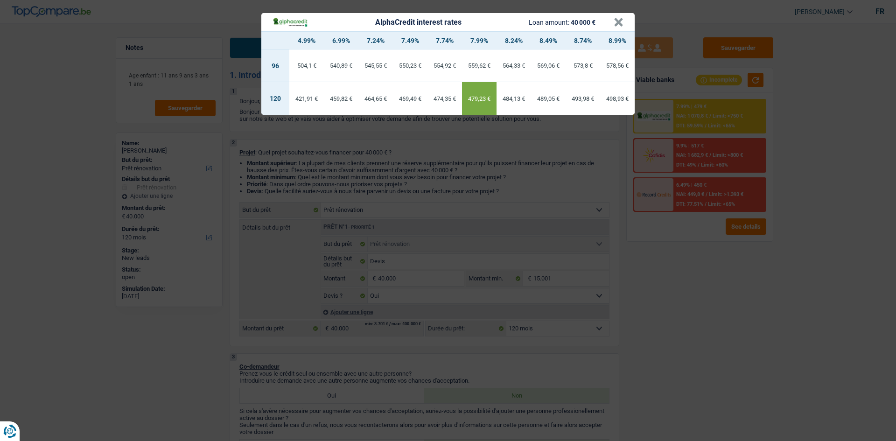
click at [334, 103] on td "459,82 €" at bounding box center [341, 98] width 35 height 33
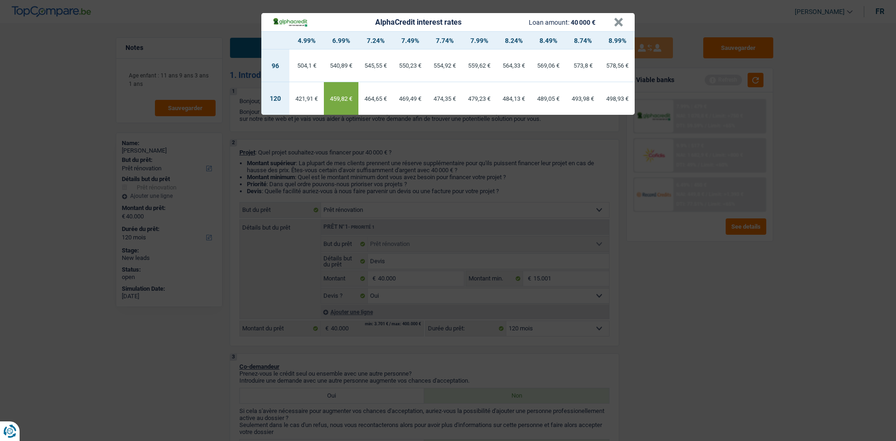
drag, startPoint x: 746, startPoint y: 307, endPoint x: 750, endPoint y: 265, distance: 42.6
click at [746, 307] on div "AlphaCredit interest rates Loan amount: 40 000 € × 4.99% 6.99% 7.24% 7.49% 7.74…" at bounding box center [448, 220] width 896 height 441
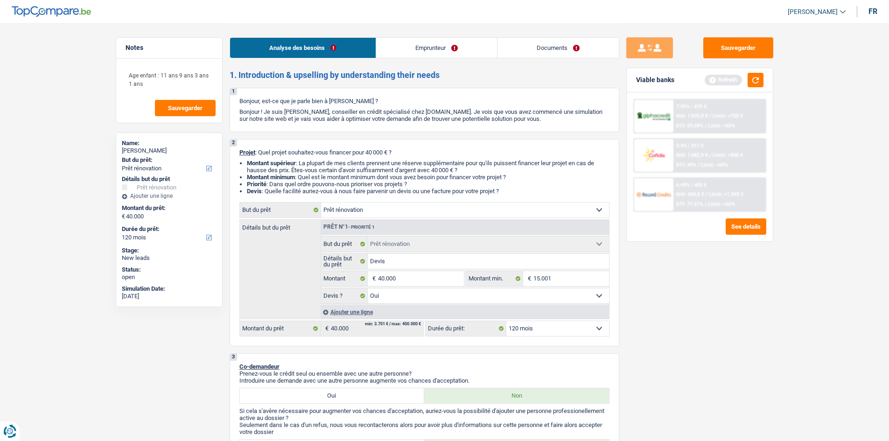
click at [760, 72] on div "Viable banks Refresh" at bounding box center [700, 80] width 146 height 24
click at [761, 75] on button "button" at bounding box center [756, 80] width 16 height 14
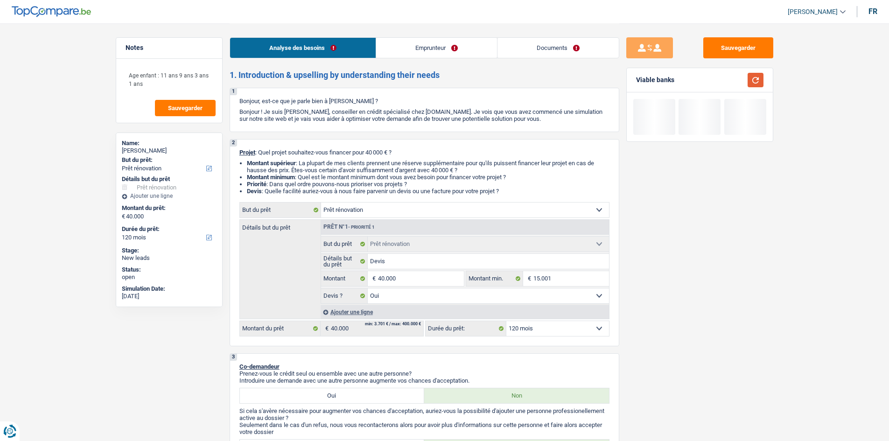
scroll to position [280, 0]
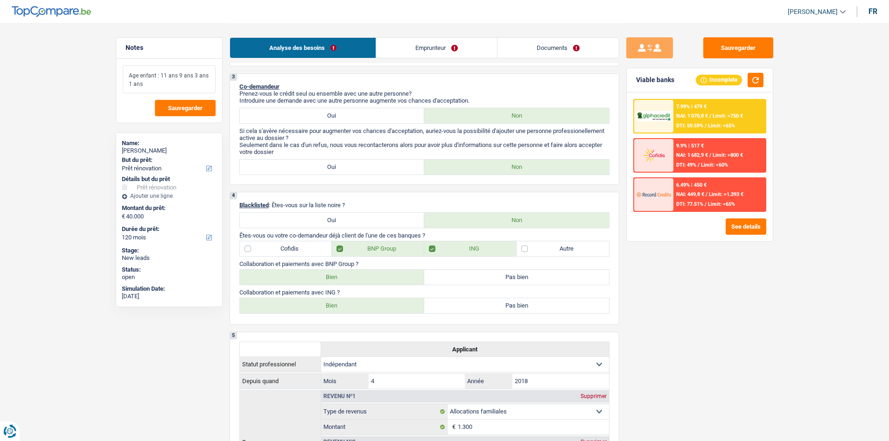
click at [158, 86] on textarea "Age enfant : 11 ans 9 ans 3 ans 1 ans" at bounding box center [169, 79] width 93 height 28
click at [181, 77] on textarea "Age enfant : 11 ans 9 ans 3 ans 1 ans" at bounding box center [169, 79] width 93 height 28
click at [177, 76] on textarea "Age enfant : 11 ans 9 ans 3 ans 1 ans" at bounding box center [169, 79] width 93 height 28
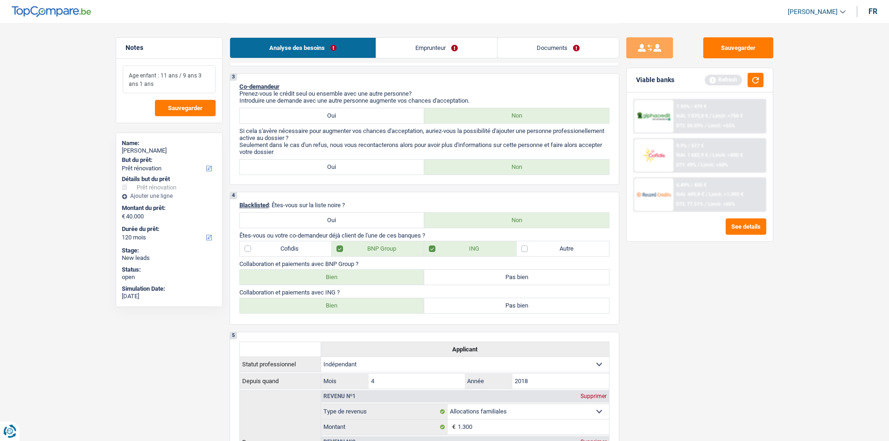
click at [194, 76] on textarea "Age enfant : 11 ans / 9 ans 3 ans 1 ans" at bounding box center [169, 79] width 93 height 28
click at [134, 85] on textarea "Age enfant : 11 ans / 9 ans / 3 ans 1 ans" at bounding box center [169, 79] width 93 height 28
click at [136, 83] on textarea "Age enfant : 11 ans / 9 ans / 3 ans 1 ans" at bounding box center [169, 79] width 93 height 28
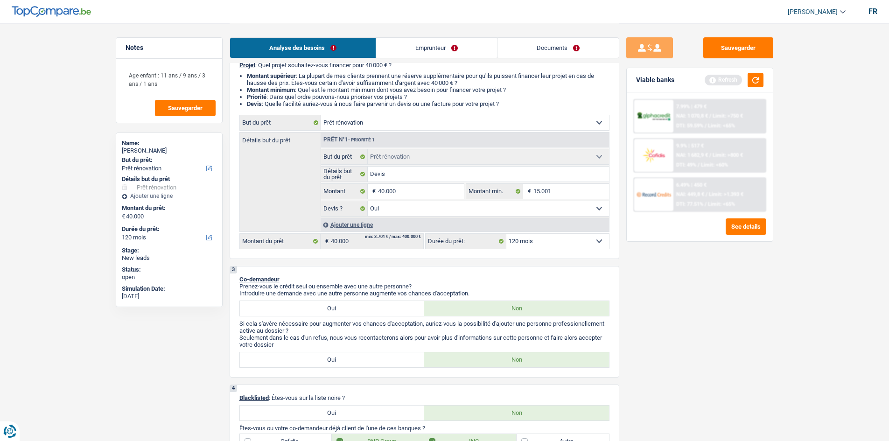
scroll to position [0, 0]
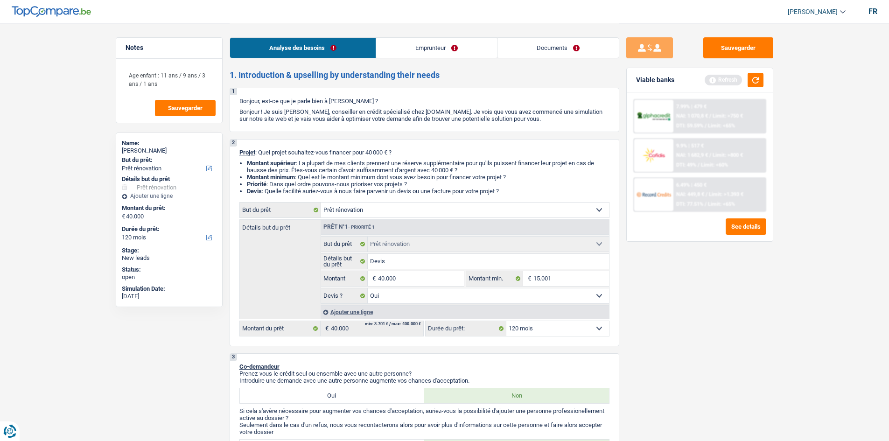
drag, startPoint x: 519, startPoint y: 49, endPoint x: 446, endPoint y: 65, distance: 74.5
click at [519, 49] on link "Documents" at bounding box center [558, 48] width 121 height 20
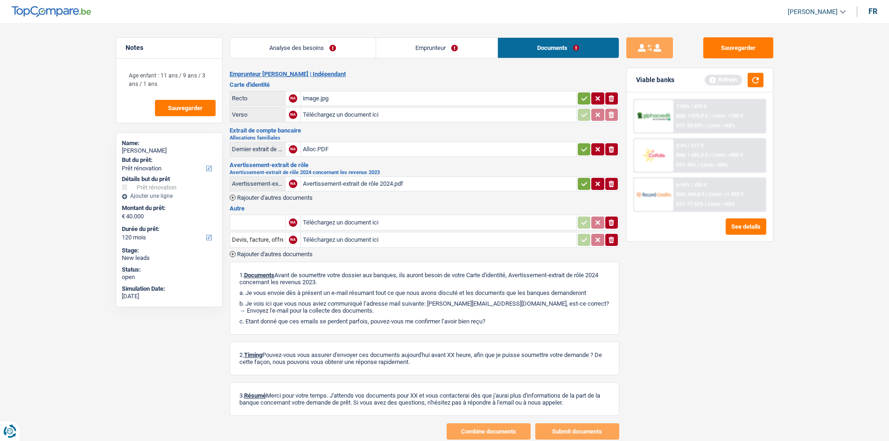
click at [338, 103] on div "image.jpg" at bounding box center [439, 98] width 272 height 14
click at [383, 180] on div "Avertissement-extrait de rôle 2024.pdf" at bounding box center [439, 184] width 272 height 14
click at [370, 96] on div "image.jpg" at bounding box center [439, 98] width 272 height 14
click at [615, 95] on icon "ionicons-v5-e" at bounding box center [611, 98] width 7 height 9
click at [710, 283] on div "Sauvegarder Viable banks Refresh 7.99% | 479 € NAI: 1 070,8 € / Limit: >750 € D…" at bounding box center [699, 231] width 161 height 389
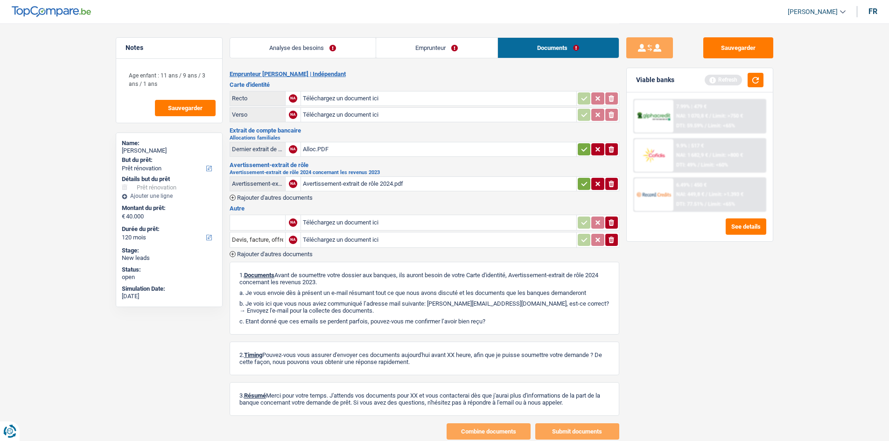
click at [710, 284] on div "Sauvegarder Viable banks Refresh 7.99% | 479 € NAI: 1 070,8 € / Limit: >750 € D…" at bounding box center [699, 231] width 161 height 389
click at [760, 81] on button "button" at bounding box center [756, 80] width 16 height 14
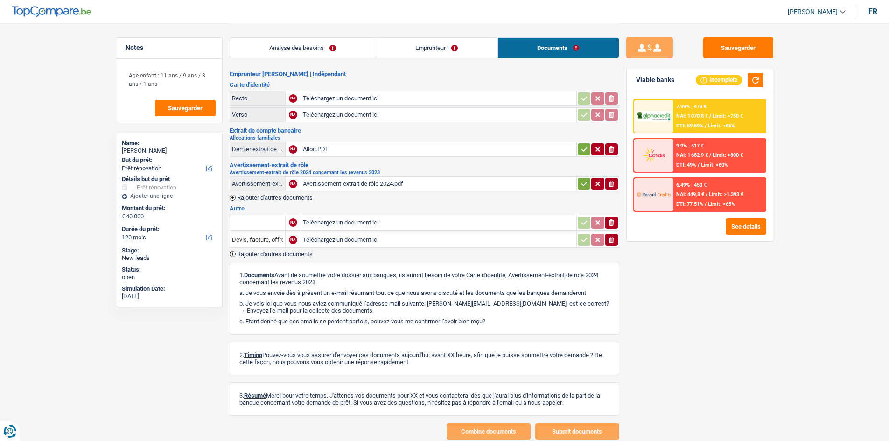
click at [818, 111] on main "Notes Age enfant : 11 ans / 9 ans / 3 ans / 1 ans Sauvegarder Name: Garik Aveti…" at bounding box center [444, 231] width 889 height 463
click at [373, 47] on link "Analyse des besoins" at bounding box center [303, 48] width 146 height 20
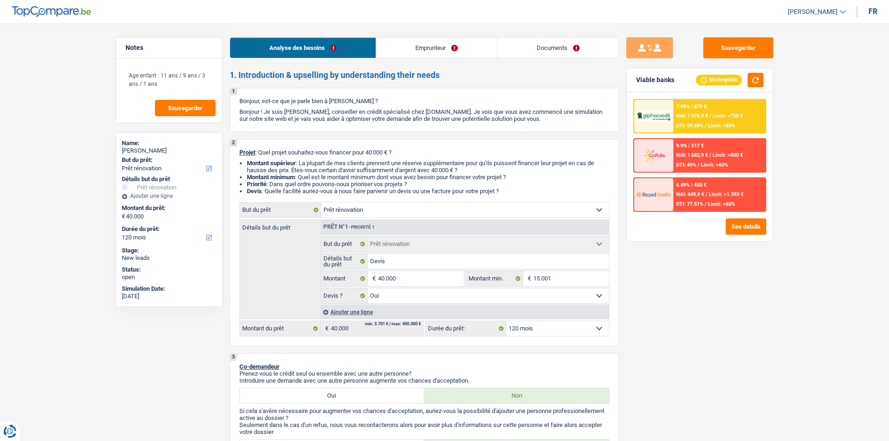
click at [191, 83] on textarea "Age enfant : 11 ans / 9 ans / 3 ans / 1 ans" at bounding box center [169, 79] width 93 height 28
click at [144, 84] on textarea "Age enfant : 11 ans / 9 ans / 3 ans / 1 ans" at bounding box center [169, 79] width 93 height 28
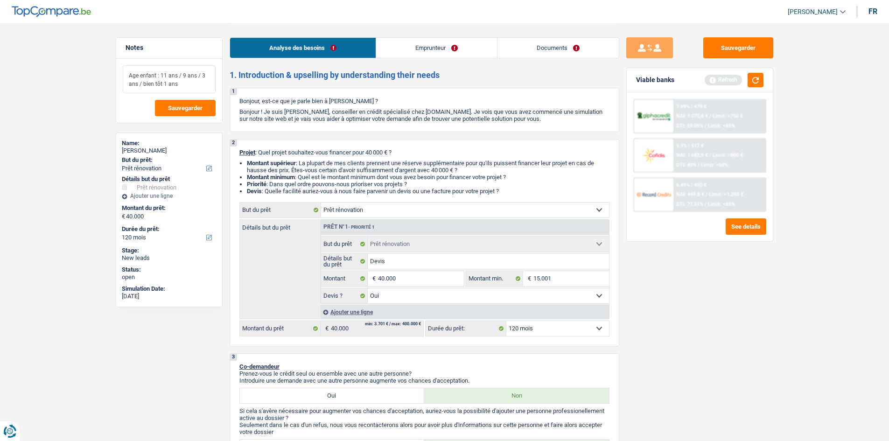
click at [196, 84] on textarea "Age enfant : 11 ans / 9 ans / 3 ans / bien tôt 1 ans" at bounding box center [169, 79] width 93 height 28
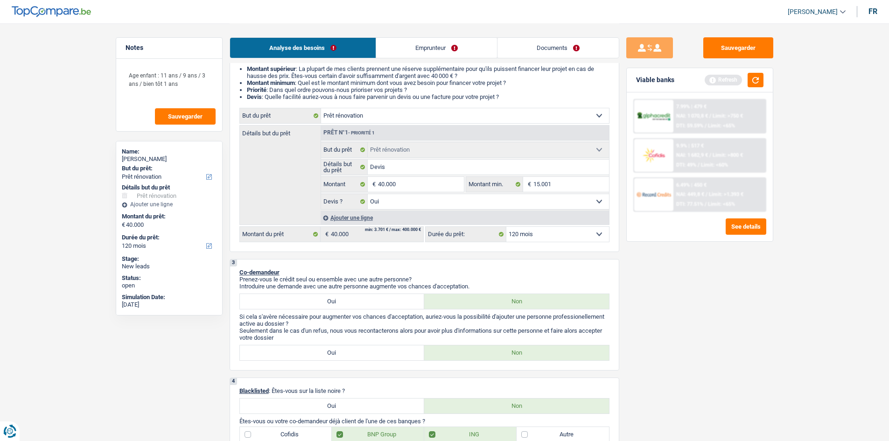
scroll to position [233, 0]
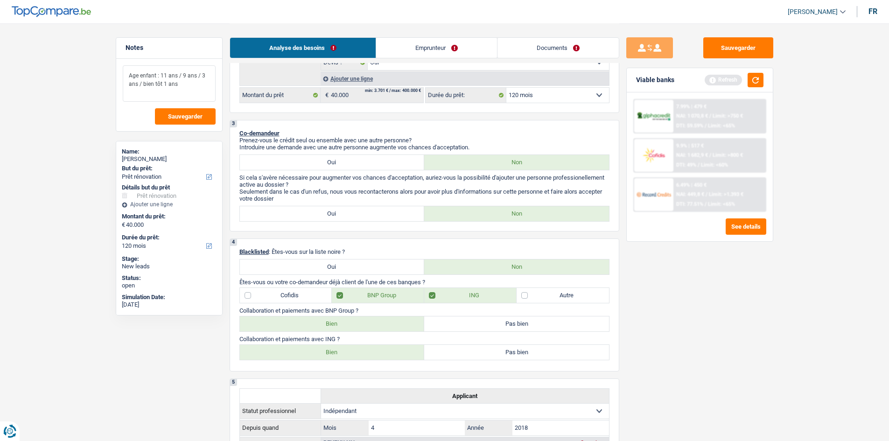
click at [143, 94] on textarea "Age enfant : 11 ans / 9 ans / 3 ans / bien tôt 1 ans" at bounding box center [169, 83] width 93 height 36
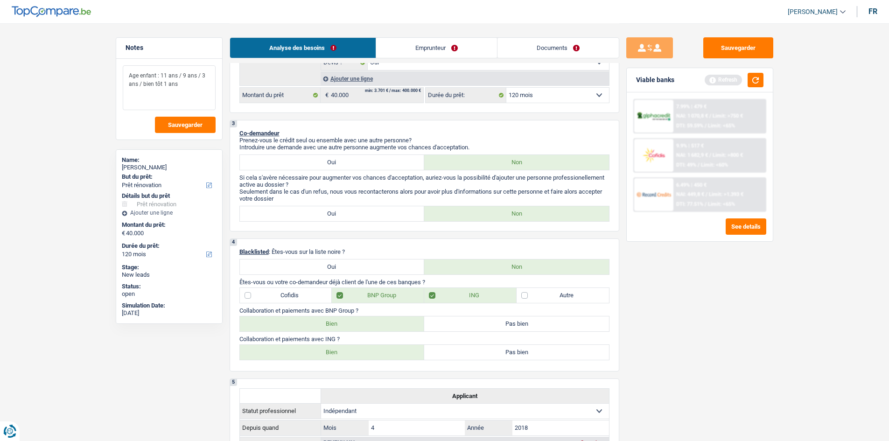
click at [166, 102] on textarea "Age enfant : 11 ans / 9 ans / 3 ans / bien tôt 1 ans" at bounding box center [169, 87] width 93 height 45
click at [155, 79] on textarea "Age enfant : 11 ans / 9 ans / 3 ans / bien tôt 1 ans" at bounding box center [169, 87] width 93 height 45
click at [152, 83] on textarea "Age enfant : 11 ans / 9 ans / 3 ans / bien tôt 1 ans" at bounding box center [169, 87] width 93 height 45
click at [158, 99] on textarea "Age enfant : 11 ans / 9 ans / 3 ans / bientôt 1 ans" at bounding box center [169, 87] width 93 height 45
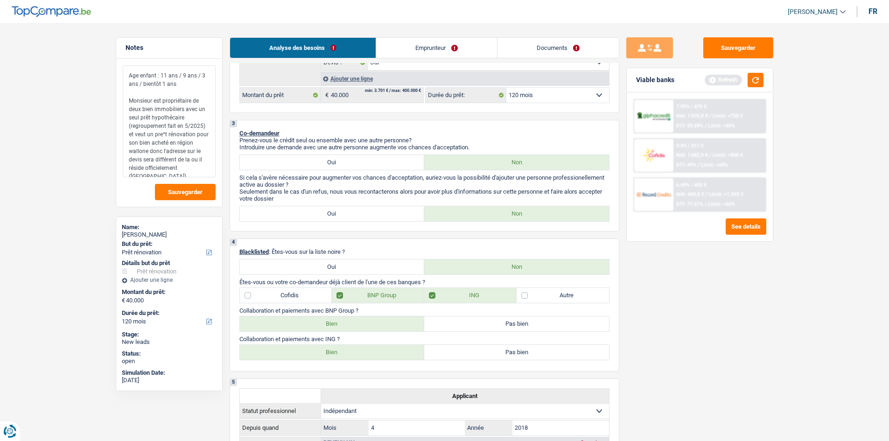
click at [164, 132] on textarea "Age enfant : 11 ans / 9 ans / 3 ans / bientôt 1 ans Monsieur est propriétaire d…" at bounding box center [169, 121] width 93 height 112
click at [139, 142] on textarea "Age enfant : 11 ans / 9 ans / 3 ans / bientôt 1 ans Monsieur est propriétaire d…" at bounding box center [169, 121] width 93 height 112
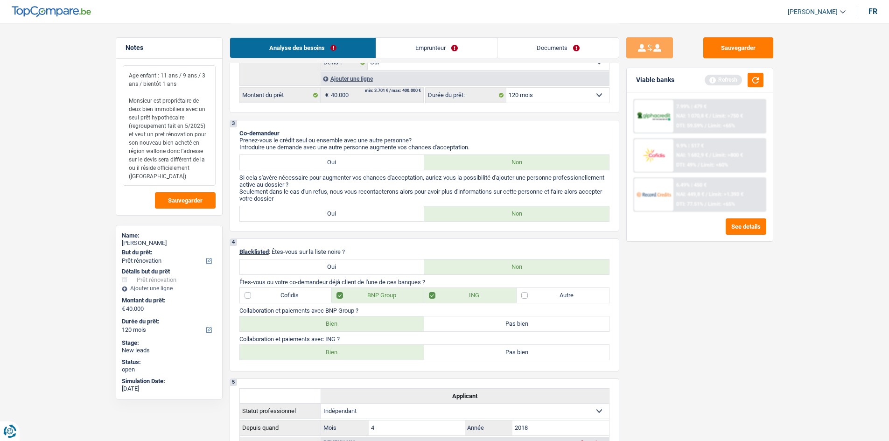
click at [166, 151] on textarea "Age enfant : 11 ans / 9 ans / 3 ans / bientôt 1 ans Monsieur est propriétaire d…" at bounding box center [169, 125] width 93 height 120
click at [194, 174] on textarea "Age enfant : 11 ans / 9 ans / 3 ans / bientôt 1 ans Monsieur est propriétaire d…" at bounding box center [169, 125] width 93 height 120
drag, startPoint x: 157, startPoint y: 167, endPoint x: 179, endPoint y: 171, distance: 22.3
click at [159, 168] on textarea "Age enfant : 11 ans / 9 ans / 3 ans / bientôt 1 ans Monsieur est propriétaire d…" at bounding box center [169, 125] width 93 height 120
drag, startPoint x: 156, startPoint y: 166, endPoint x: 161, endPoint y: 166, distance: 4.7
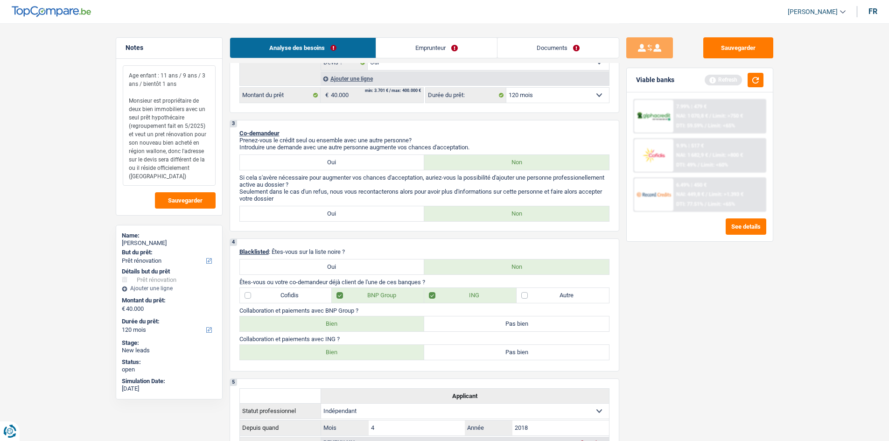
click at [156, 166] on textarea "Age enfant : 11 ans / 9 ans / 3 ans / bientôt 1 ans Monsieur est propriétaire d…" at bounding box center [169, 125] width 93 height 120
click at [199, 178] on textarea "Age enfant : 11 ans / 9 ans / 3 ans / bientôt 1 ans Monsieur est propriétaire d…" at bounding box center [169, 125] width 93 height 120
drag, startPoint x: 200, startPoint y: 179, endPoint x: 86, endPoint y: 33, distance: 185.2
type textarea "Age enfant : 11 ans / 9 ans / 3 ans / bientôt 1 ans Monsieur est propriétaire d…"
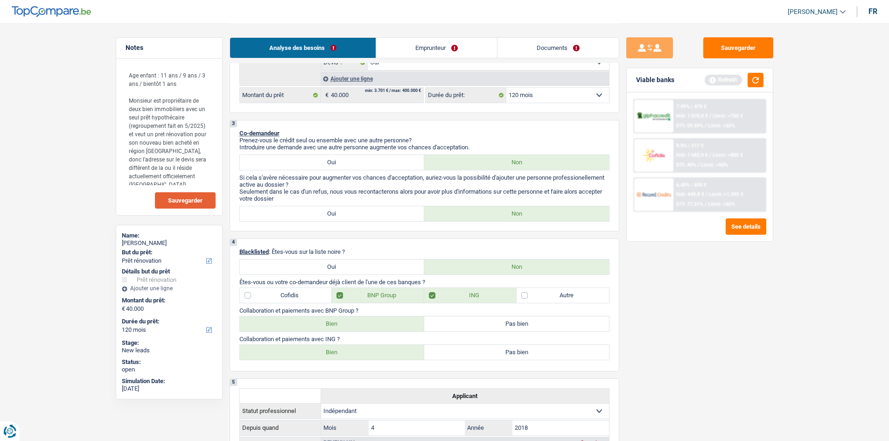
click at [195, 197] on span "Sauvegarder" at bounding box center [185, 200] width 35 height 6
click at [757, 79] on button "button" at bounding box center [756, 80] width 16 height 14
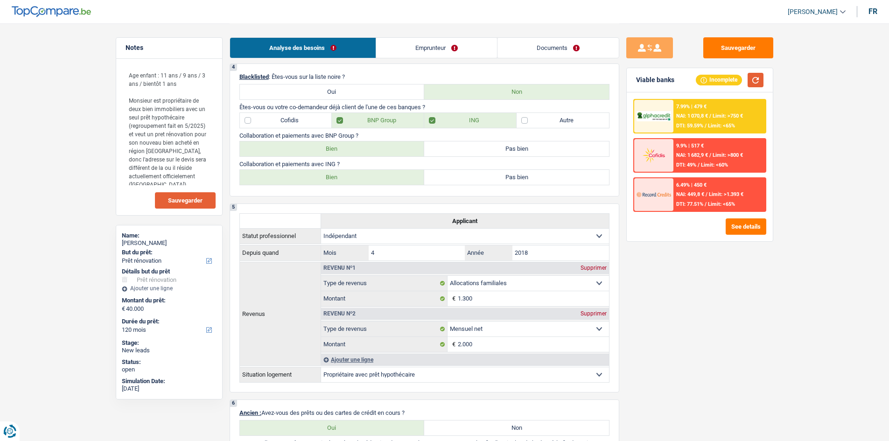
scroll to position [0, 0]
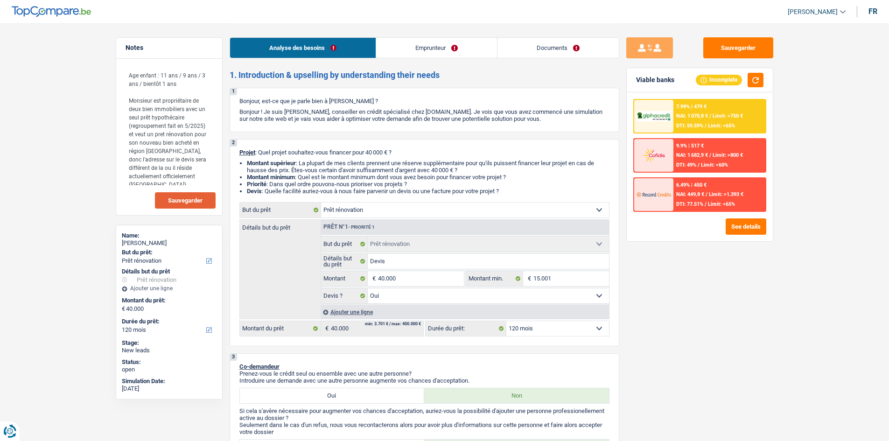
click at [416, 50] on link "Emprunteur" at bounding box center [436, 48] width 121 height 20
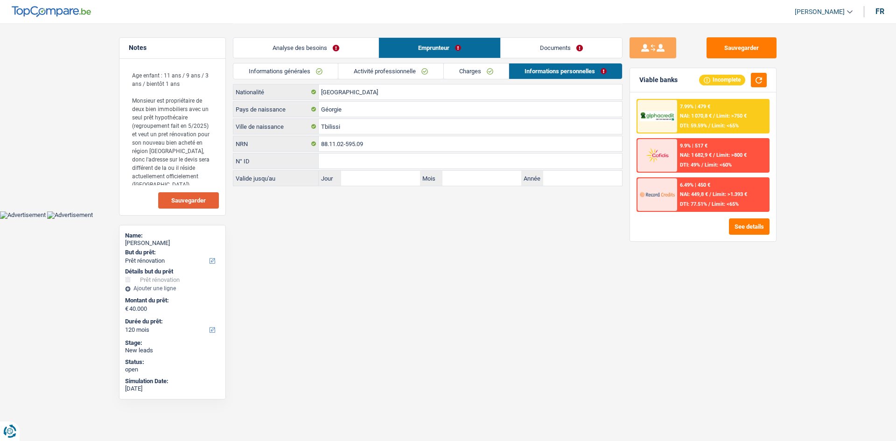
click at [325, 72] on link "Informations générales" at bounding box center [285, 70] width 105 height 15
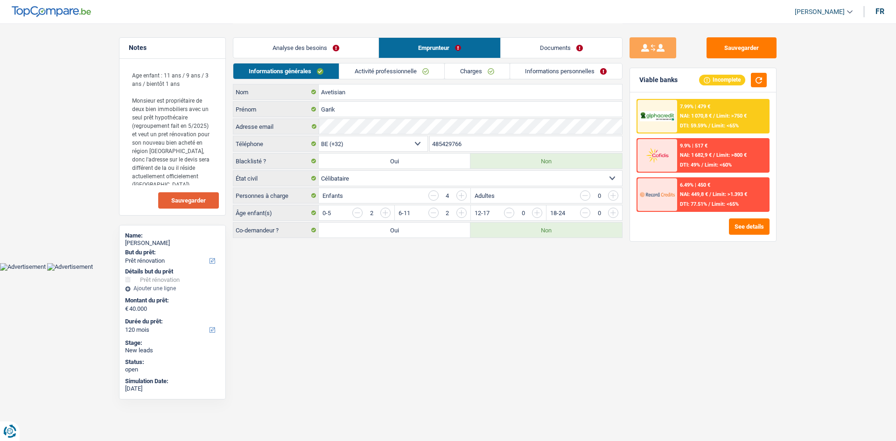
click at [371, 73] on link "Activité professionnelle" at bounding box center [391, 70] width 105 height 15
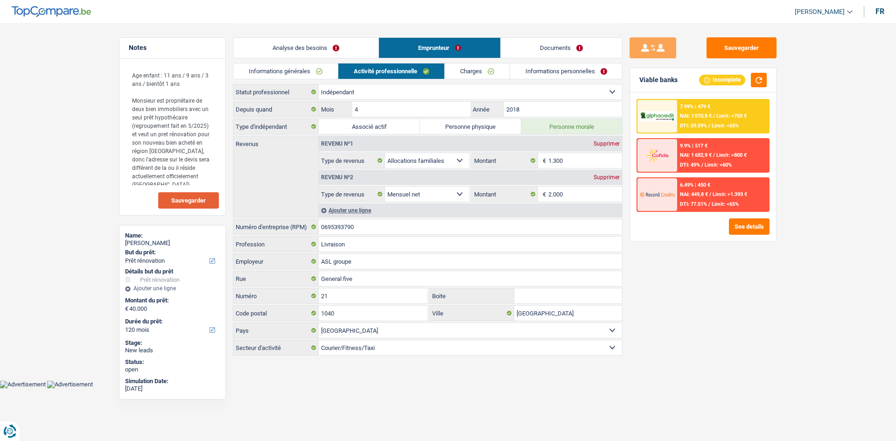
click at [481, 72] on link "Charges" at bounding box center [477, 70] width 65 height 15
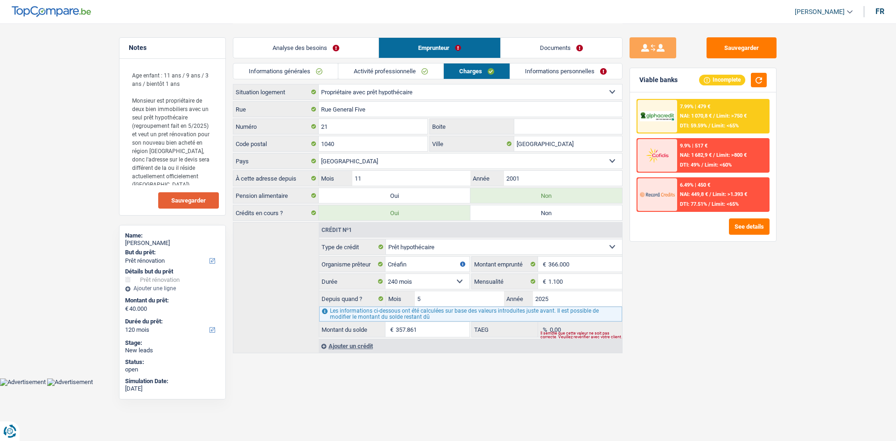
click at [535, 67] on link "Informations personnelles" at bounding box center [566, 70] width 113 height 15
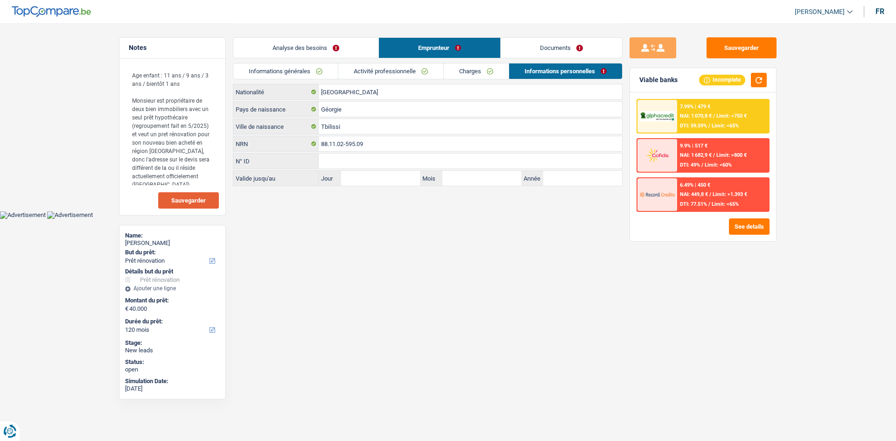
drag, startPoint x: 551, startPoint y: 42, endPoint x: 731, endPoint y: 51, distance: 180.0
click at [551, 42] on link "Documents" at bounding box center [561, 48] width 121 height 20
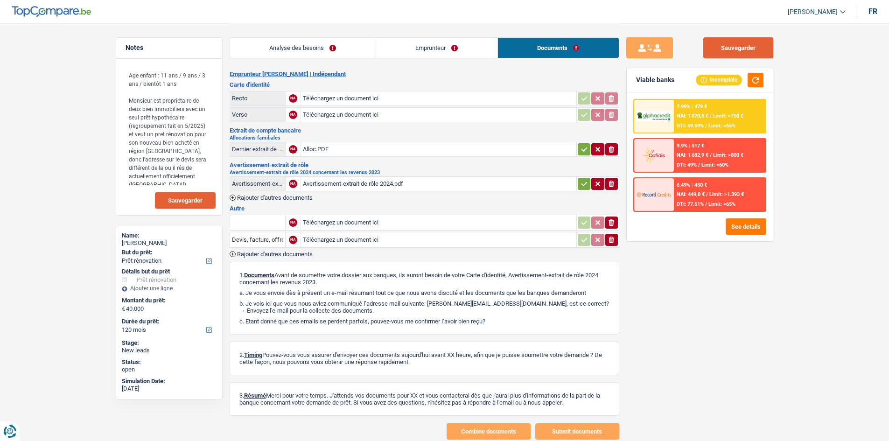
click at [743, 51] on button "Sauvegarder" at bounding box center [739, 47] width 70 height 21
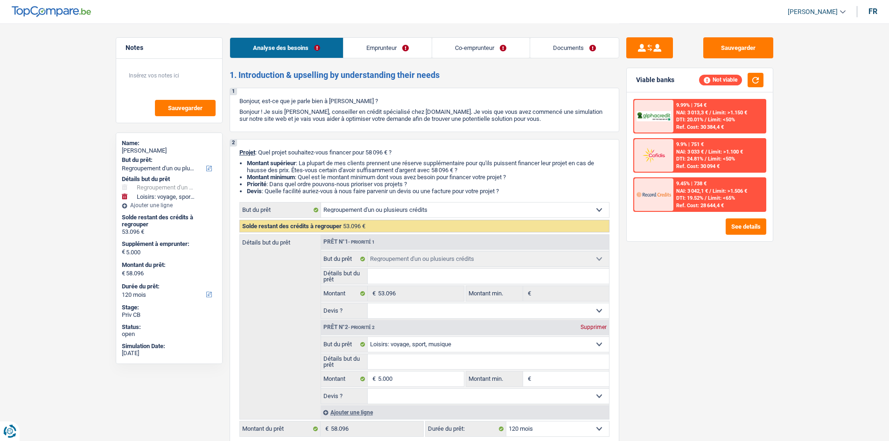
select select "refinancing"
select select "hobbies"
select select "120"
select select "refinancing"
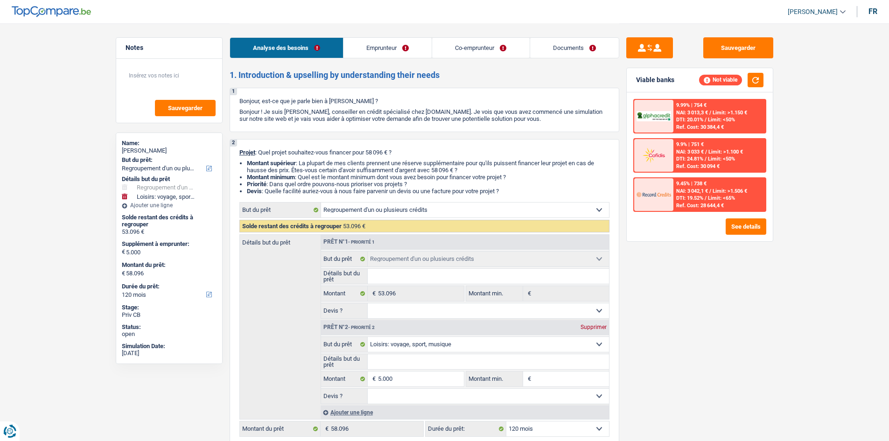
select select "refinancing"
select select "hobbies"
select select "120"
select select "publicEmployee"
select select "housewife"
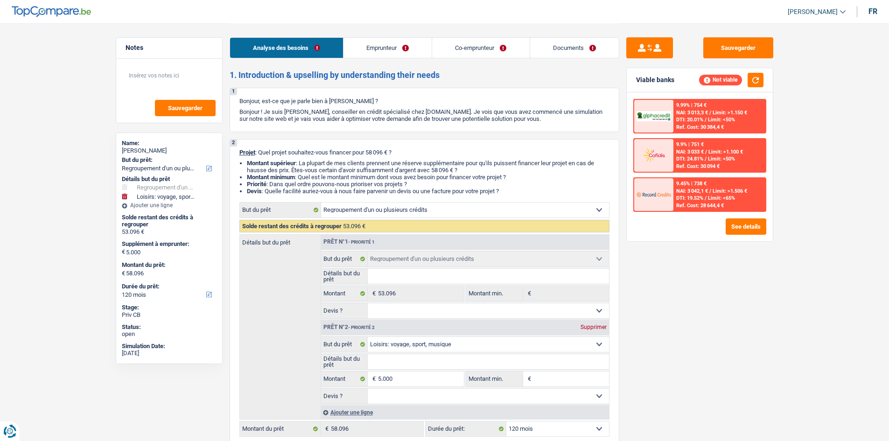
select select "familyAllowances"
select select "netSalary"
select select "mealVouchers"
select select "liveWithParents"
select select "personalLoan"
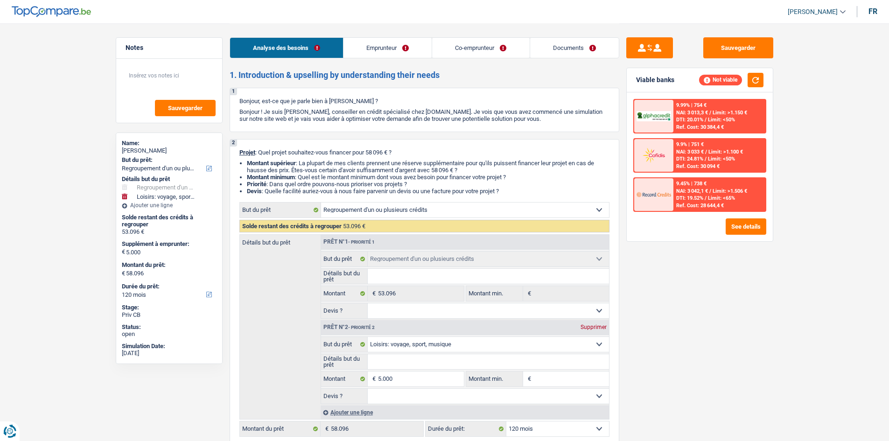
select select "hobbies"
select select "60"
select select "personalLoan"
select select "homeFurnishingOrRelocation"
select select "84"
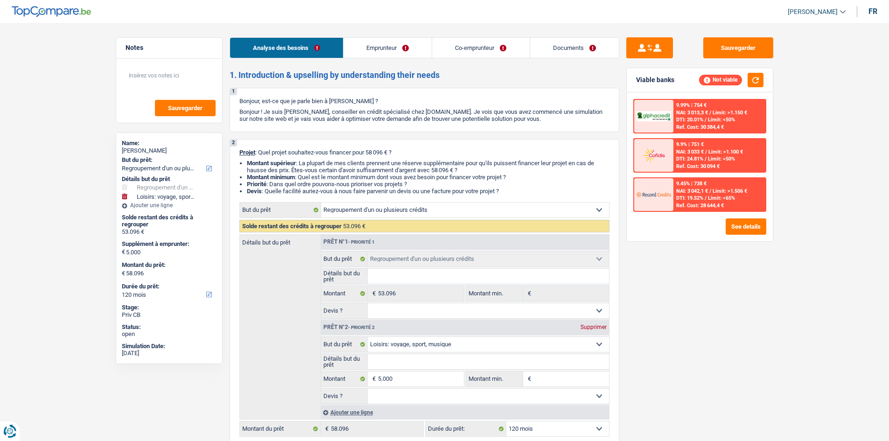
select select "refinancing"
select select "hobbies"
select select "120"
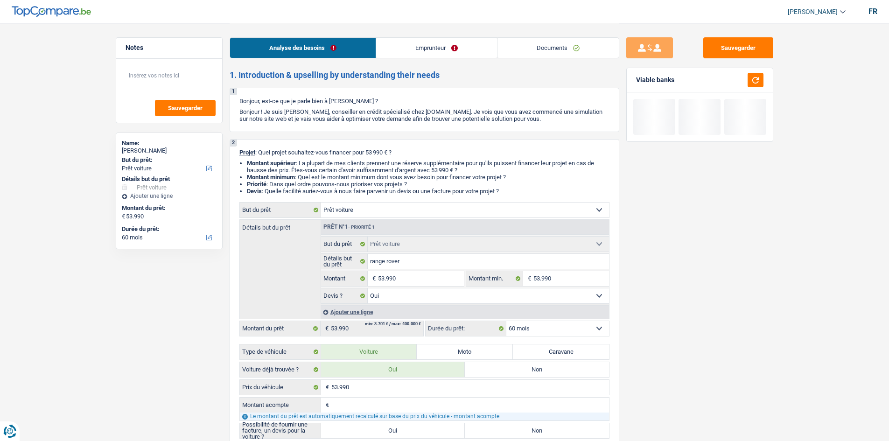
select select "car"
select select "60"
select select "car"
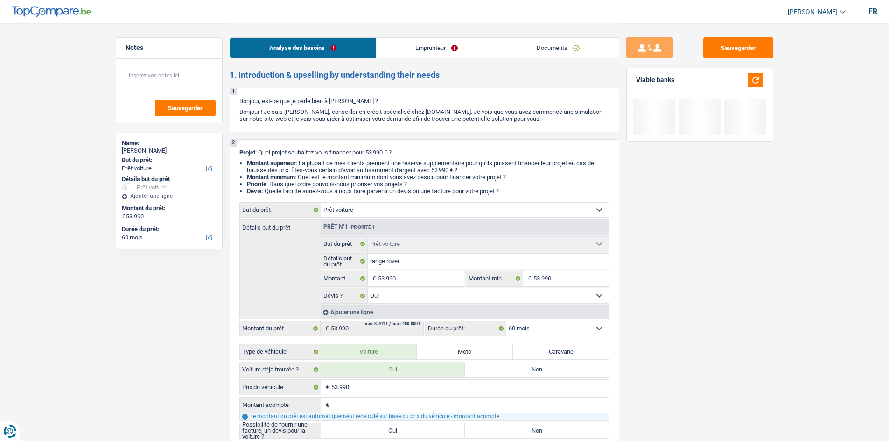
select select "yes"
select select "60"
select select "car"
select select "yes"
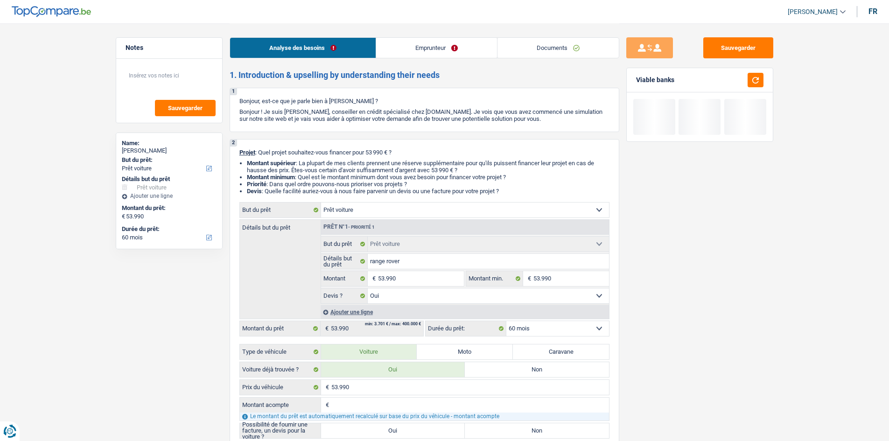
select select "60"
click at [450, 50] on link "Emprunteur" at bounding box center [436, 48] width 121 height 20
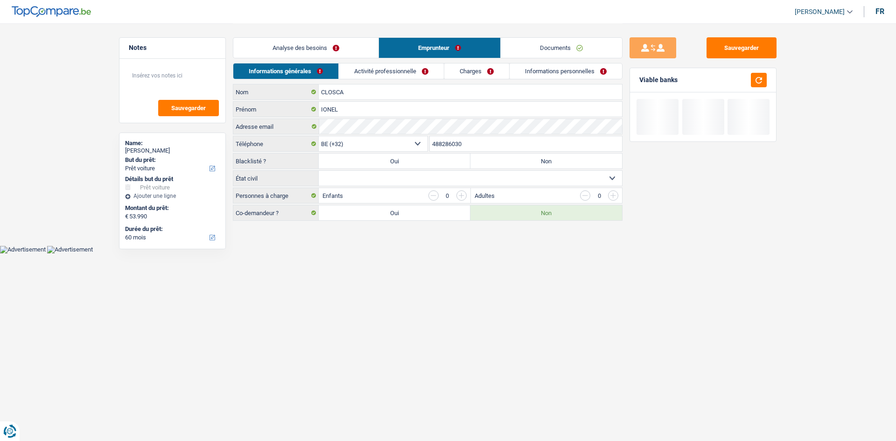
click at [423, 69] on link "Activité professionnelle" at bounding box center [391, 70] width 105 height 15
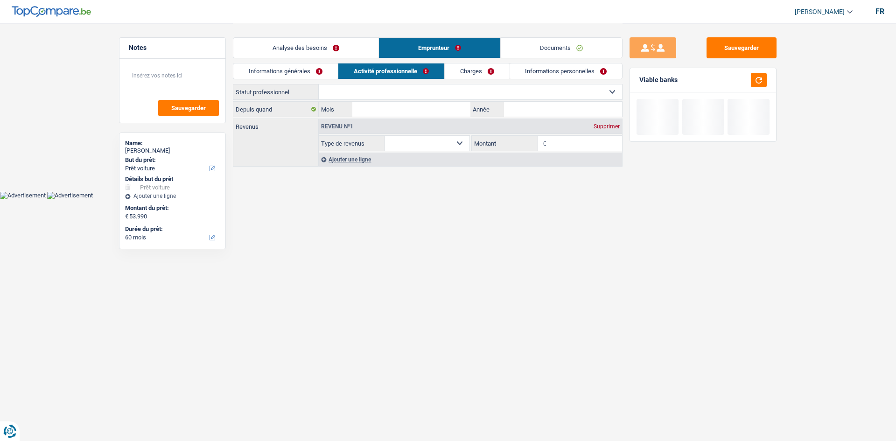
click at [463, 71] on link "Charges" at bounding box center [477, 70] width 65 height 15
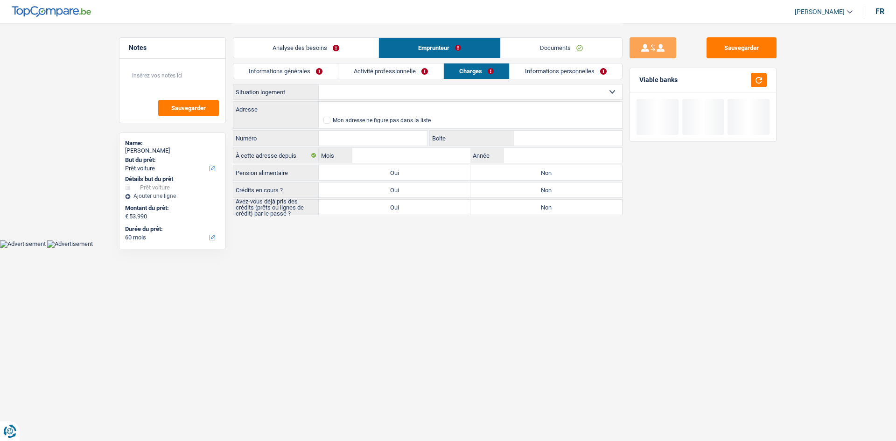
click at [520, 68] on link "Informations personnelles" at bounding box center [566, 70] width 113 height 15
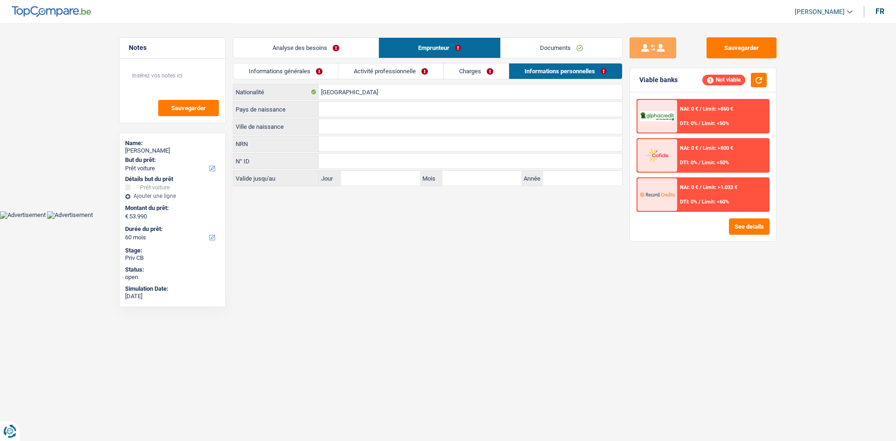
click at [533, 42] on link "Documents" at bounding box center [561, 48] width 121 height 20
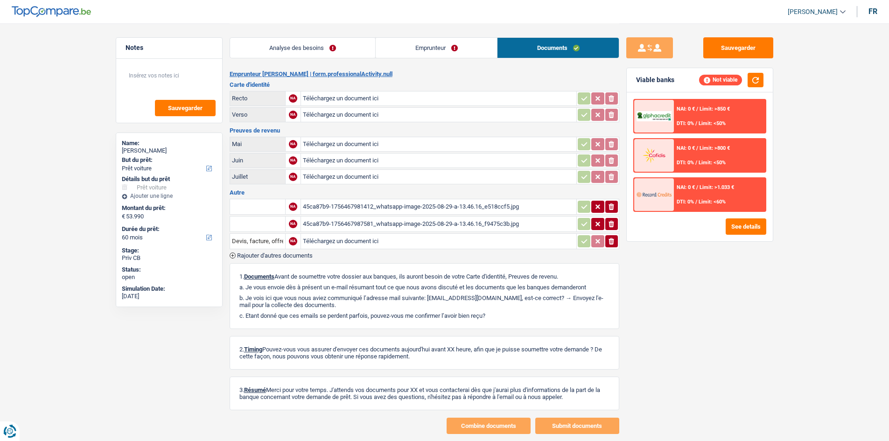
click at [331, 50] on link "Analyse des besoins" at bounding box center [303, 48] width 146 height 20
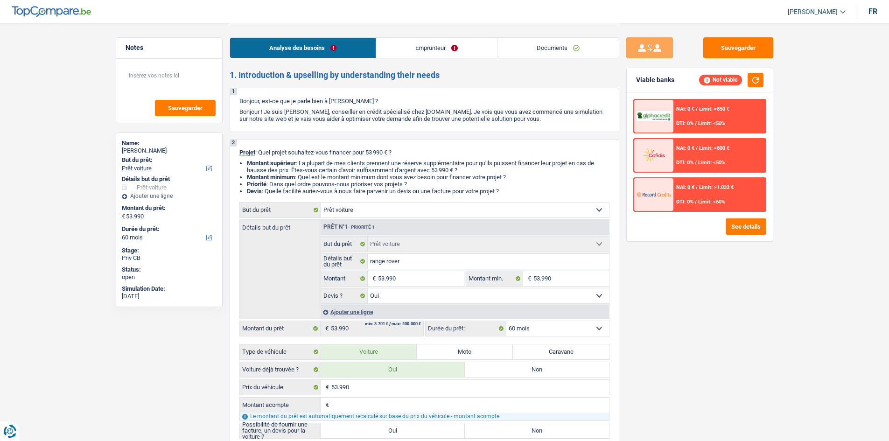
click at [584, 48] on link "Documents" at bounding box center [558, 48] width 121 height 20
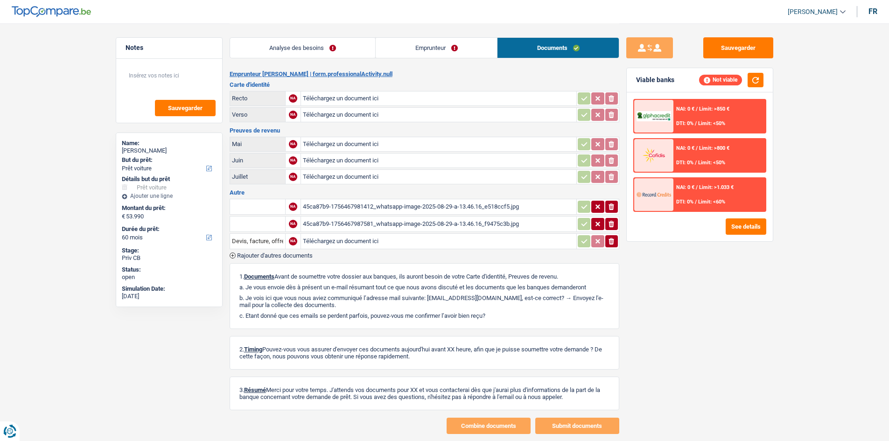
click at [450, 205] on div "45ca87b9-1756467981412_whatsapp-image-2025-08-29-a-13.46.16_e518ccf5.jpg" at bounding box center [439, 207] width 272 height 14
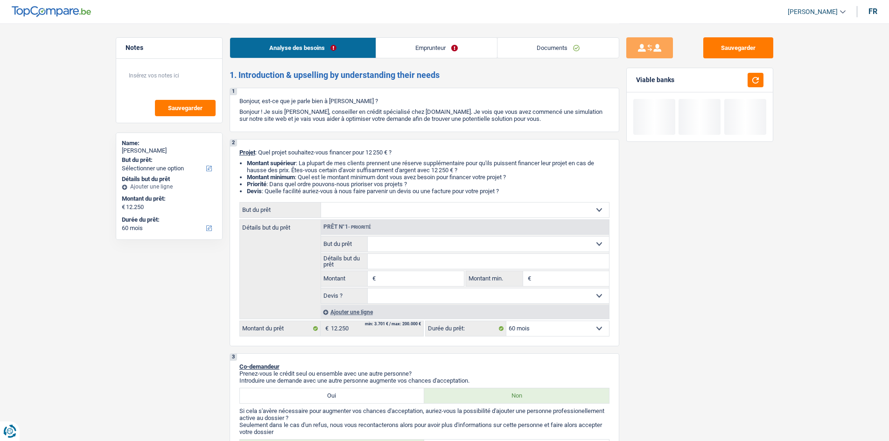
select select "60"
select select "mutuality"
select select "mutualityIndemnity"
select select "rents"
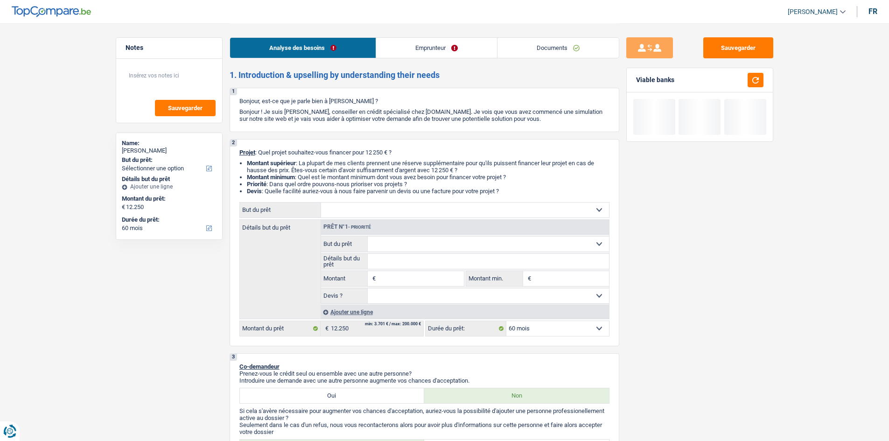
select select "personalLoan"
select select "other"
select select "36"
select select "60"
